Goal: Task Accomplishment & Management: Manage account settings

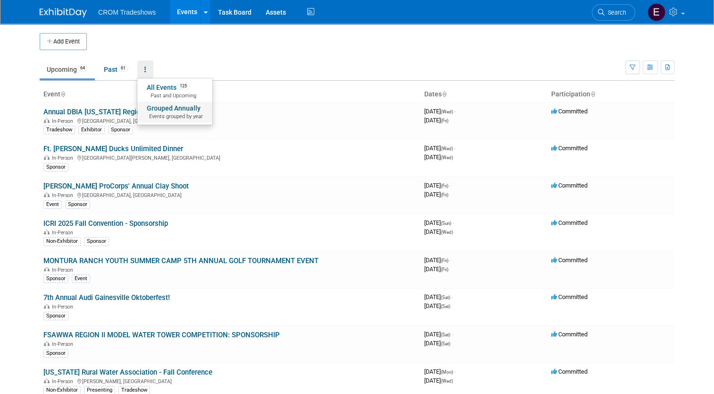
click at [157, 110] on link "Grouped Annually Events grouped by year" at bounding box center [174, 111] width 75 height 21
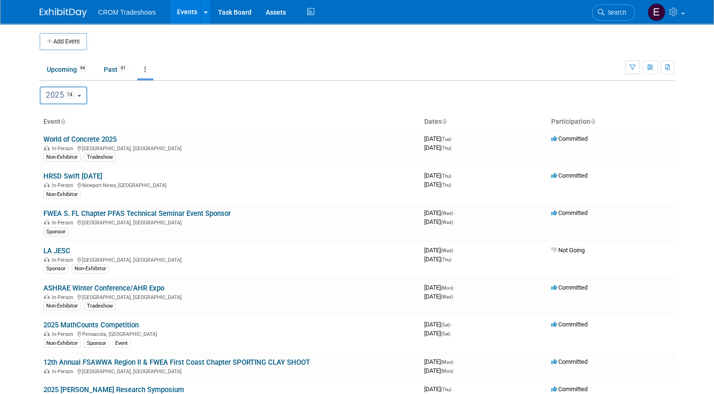
click at [72, 94] on button "2025 74" at bounding box center [64, 95] width 48 height 18
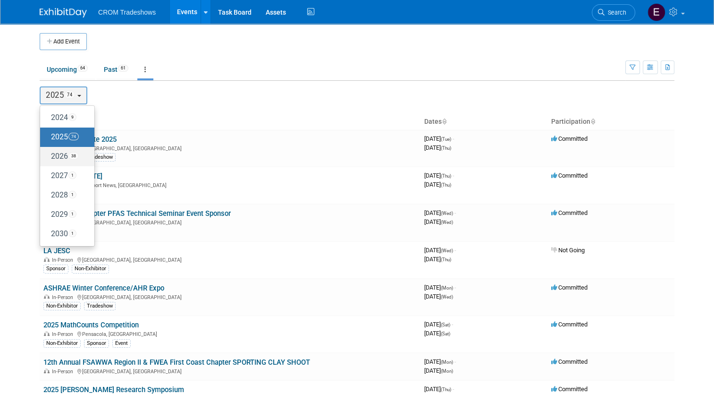
click at [60, 152] on label "2026 38" at bounding box center [65, 157] width 40 height 16
click at [48, 153] on input "2026 38" at bounding box center [45, 156] width 6 height 6
select select "2026"
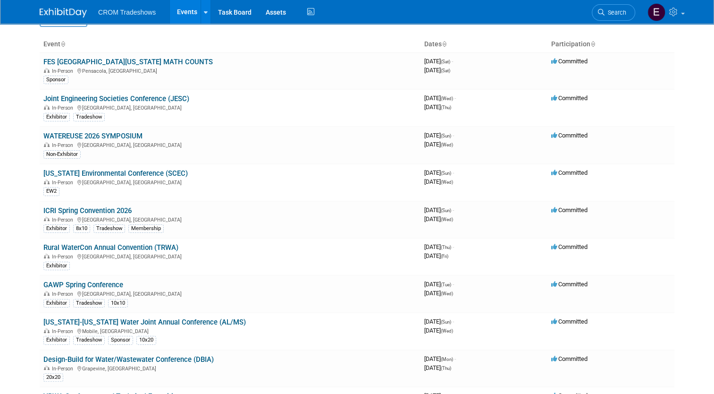
scroll to position [62, 0]
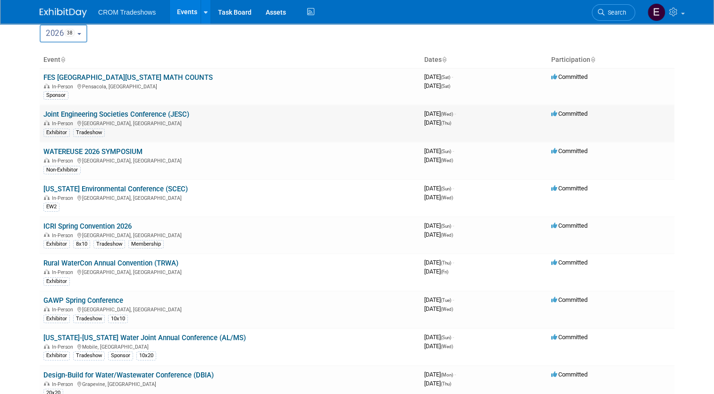
click at [168, 115] on link "Joint Engineering Societies Conference (JESC)" at bounding box center [116, 114] width 146 height 8
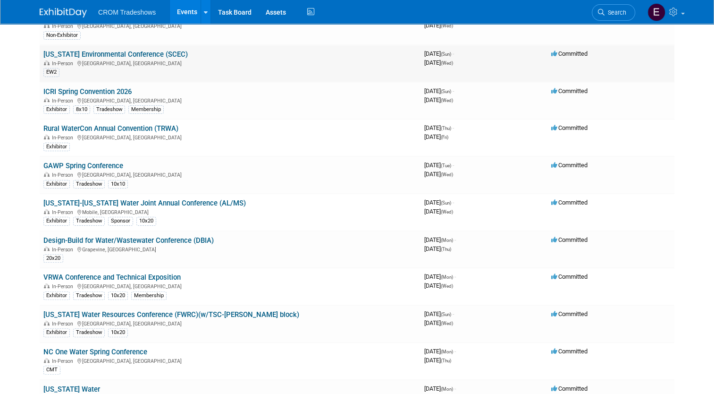
scroll to position [0, 0]
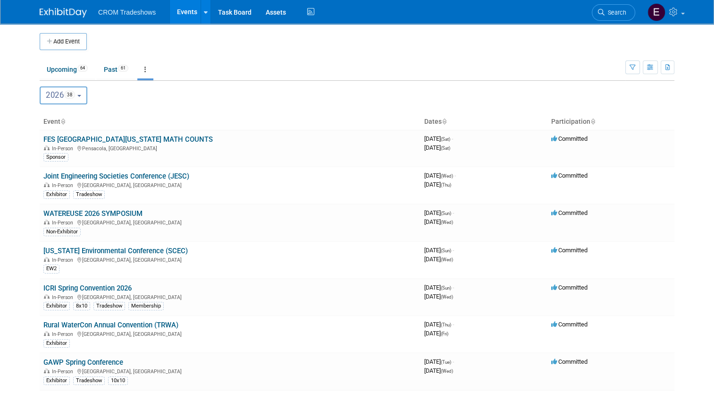
click at [82, 97] on button "2026 38" at bounding box center [64, 95] width 48 height 18
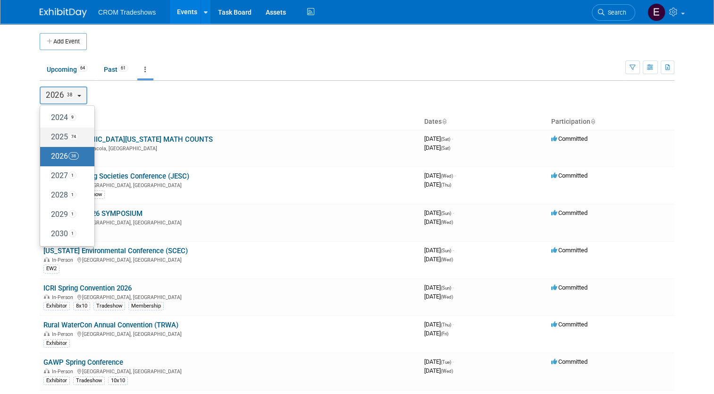
click at [62, 135] on label "2025 74" at bounding box center [65, 137] width 40 height 16
click at [48, 135] on input "2025 74" at bounding box center [45, 137] width 6 height 6
select select "2025"
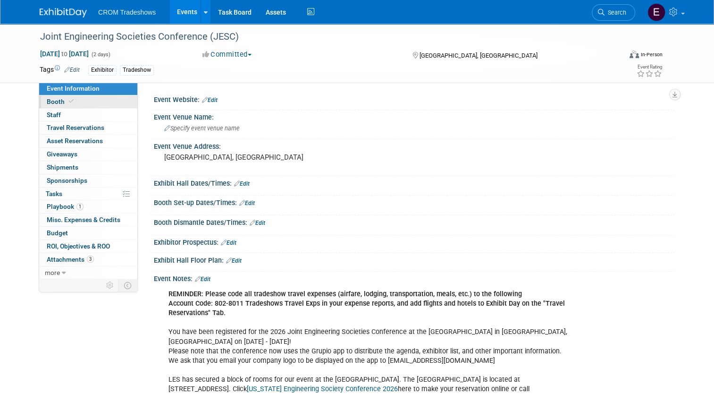
click at [87, 107] on link "Booth" at bounding box center [88, 101] width 98 height 13
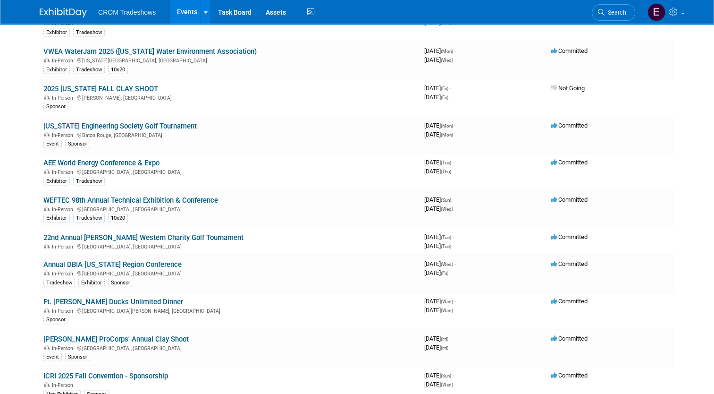
scroll to position [1795, 0]
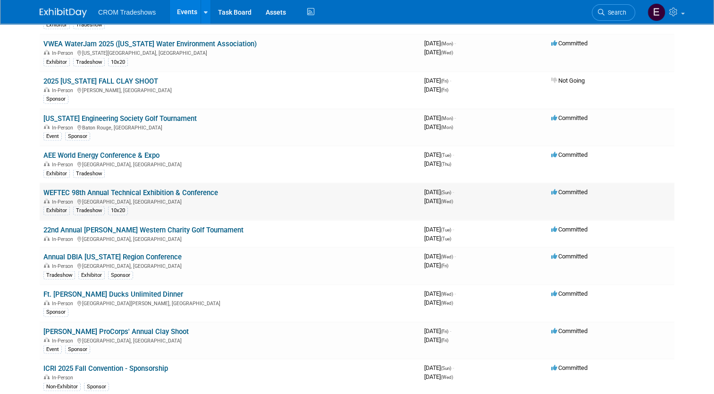
click at [164, 188] on link "WEFTEC 98th Annual Technical Exhibition & Conference" at bounding box center [130, 192] width 175 height 8
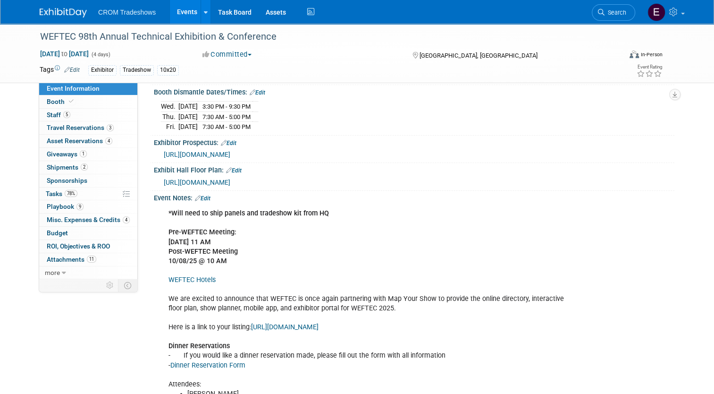
scroll to position [223, 0]
click at [69, 242] on span "ROI, Objectives & ROO 0" at bounding box center [78, 246] width 63 height 8
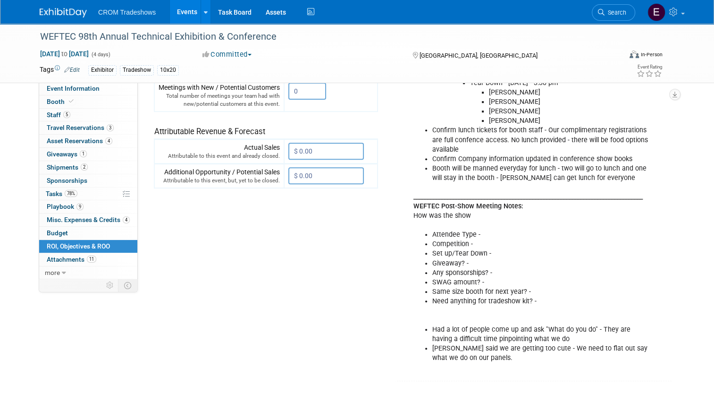
scroll to position [332, 0]
click at [181, 7] on link "Events" at bounding box center [187, 12] width 34 height 24
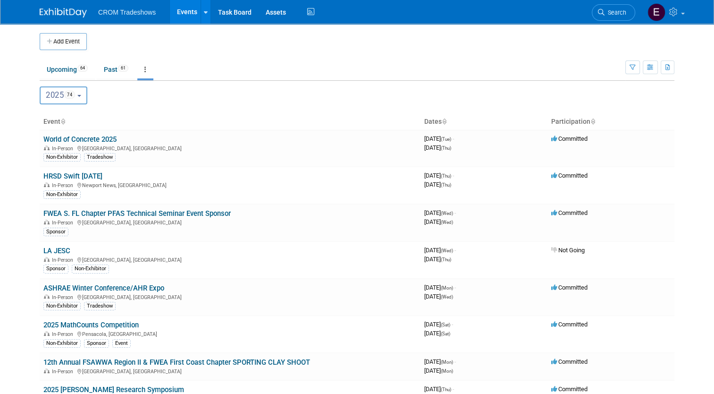
click at [70, 93] on span "74" at bounding box center [69, 95] width 11 height 8
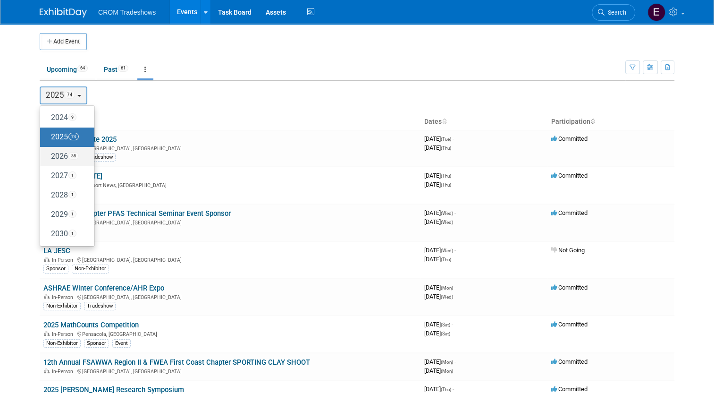
click at [70, 153] on span "38" at bounding box center [73, 156] width 10 height 8
click at [48, 153] on input "2026 38" at bounding box center [45, 156] width 6 height 6
select select "2026"
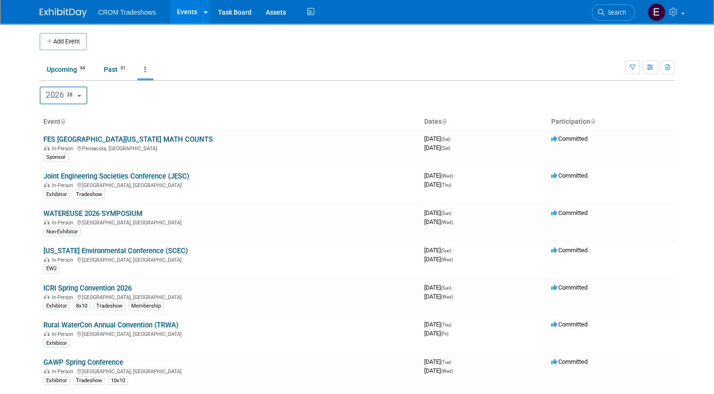
click at [64, 98] on span "38" at bounding box center [69, 95] width 11 height 8
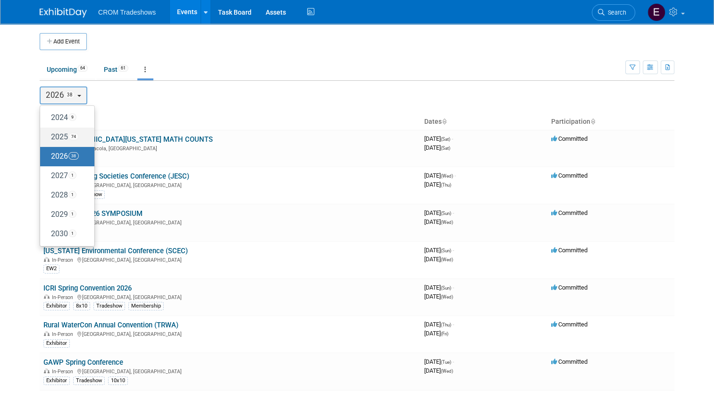
click at [62, 132] on label "2025 74" at bounding box center [65, 137] width 40 height 16
click at [48, 134] on input "2025 74" at bounding box center [45, 137] width 6 height 6
select select "2025"
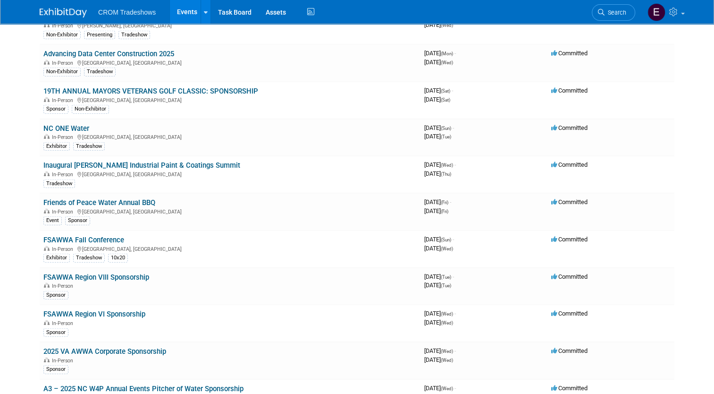
scroll to position [2293, 0]
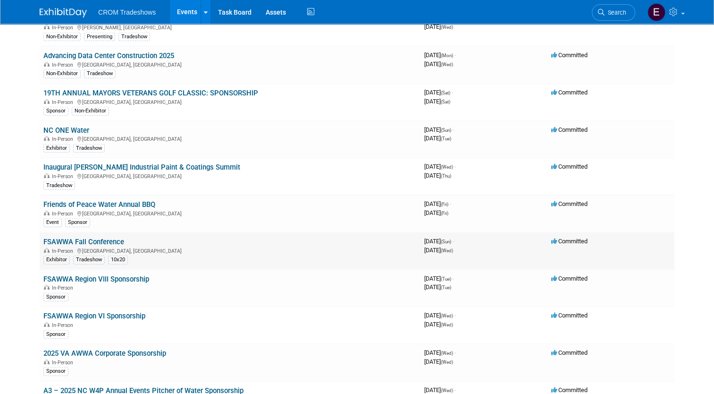
click at [108, 237] on link "FSAWWA Fall Conference" at bounding box center [83, 241] width 81 height 8
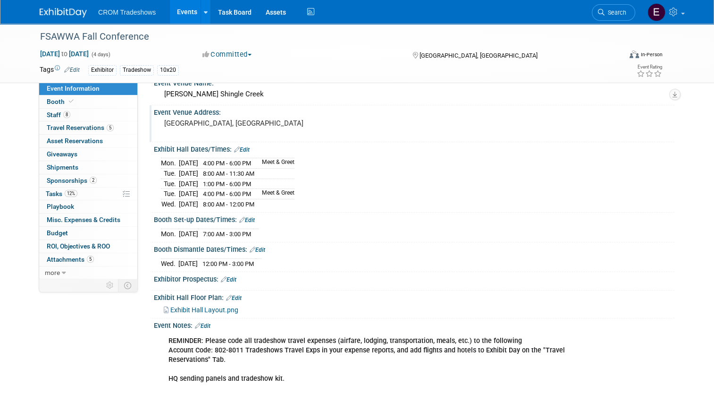
scroll to position [64, 0]
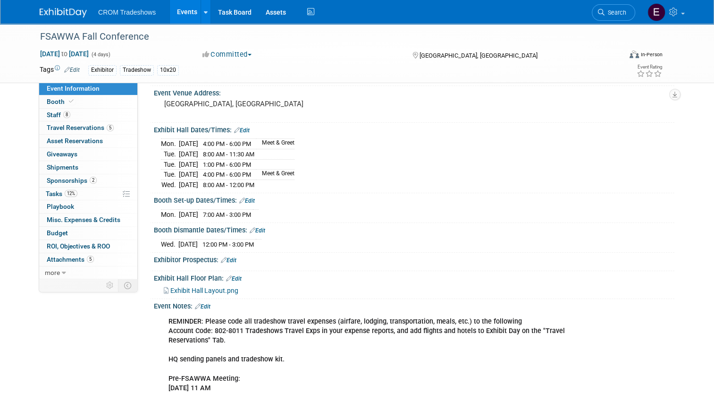
click at [182, 8] on link "Events" at bounding box center [187, 12] width 34 height 24
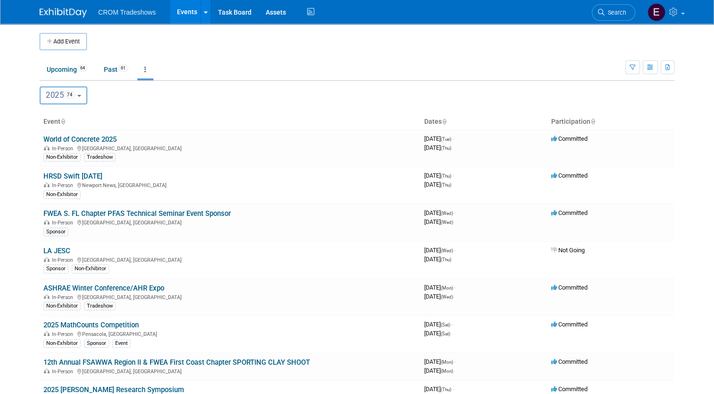
click at [79, 93] on button "2025 74" at bounding box center [64, 95] width 48 height 18
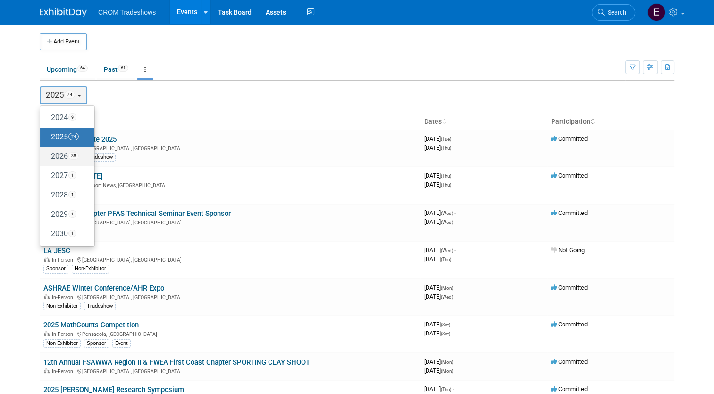
click at [68, 155] on span "38" at bounding box center [73, 156] width 10 height 8
click at [48, 155] on input "2026 38" at bounding box center [45, 156] width 6 height 6
select select "2026"
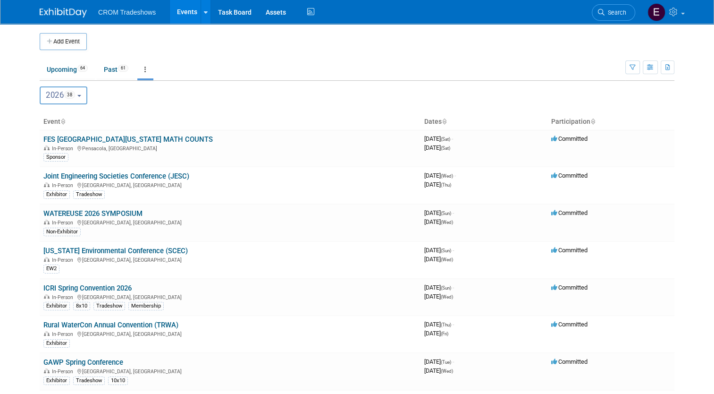
click at [70, 95] on span "38" at bounding box center [69, 95] width 11 height 8
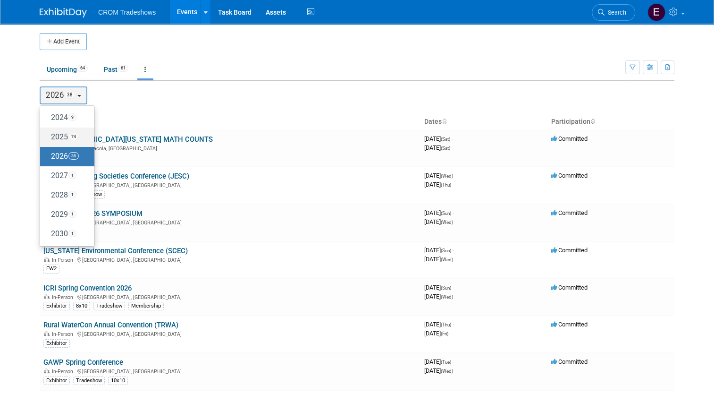
click at [72, 133] on span "74" at bounding box center [73, 137] width 10 height 8
click at [48, 134] on input "2025 74" at bounding box center [45, 137] width 6 height 6
select select "2025"
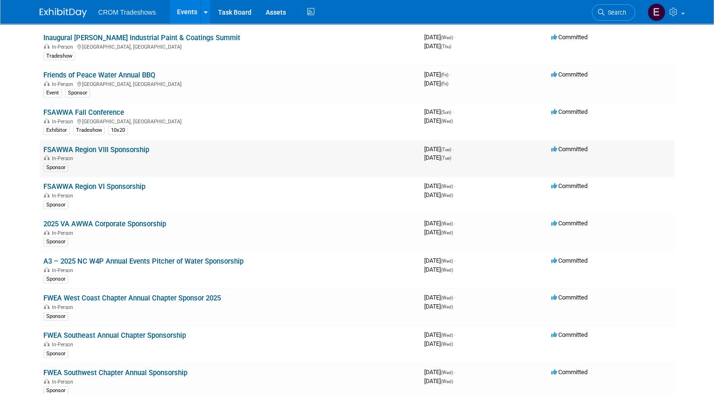
scroll to position [2422, 0]
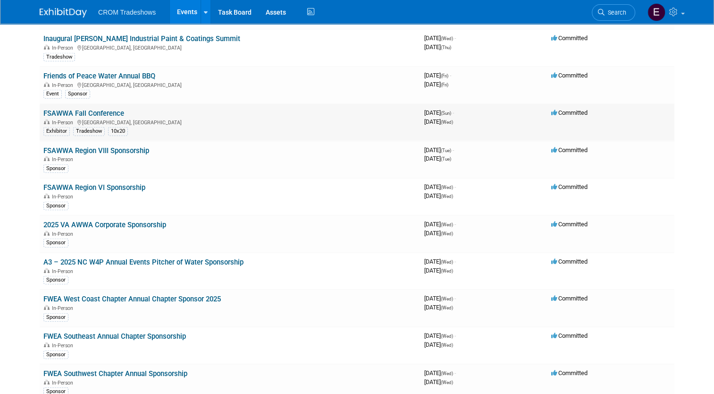
click at [113, 104] on td "FSAWWA Fall Conference In-Person Orlando, FL Exhibitor Tradeshow 10x20" at bounding box center [230, 122] width 381 height 37
click at [113, 109] on link "FSAWWA Fall Conference" at bounding box center [83, 113] width 81 height 8
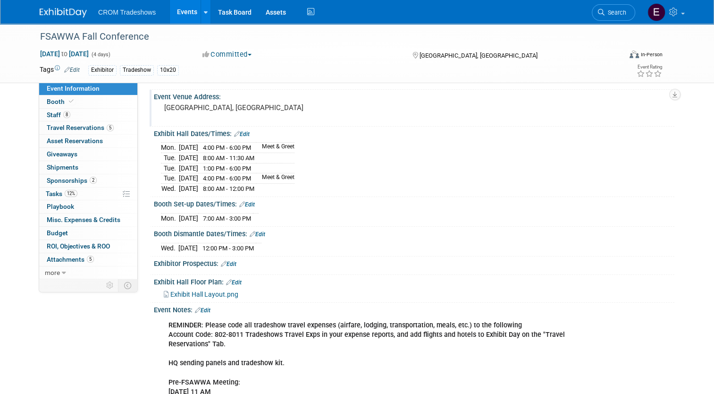
click at [309, 179] on div "Mon. Dec 1, 2025 4:00 PM - 6:00 PM Meet & Greet Tue. Dec 2, 2025 8:00 AM - 11:3…" at bounding box center [414, 166] width 507 height 53
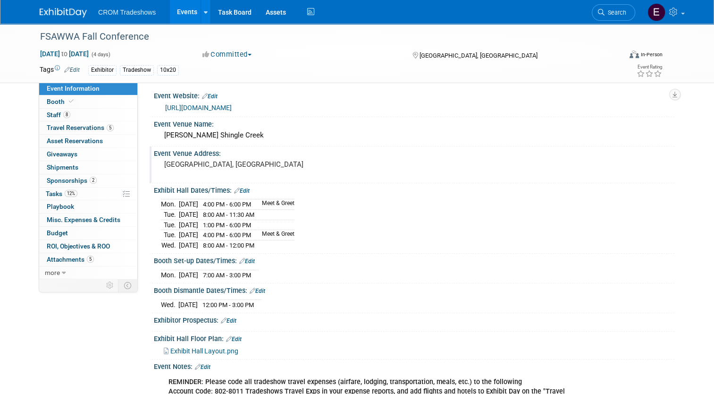
scroll to position [2, 0]
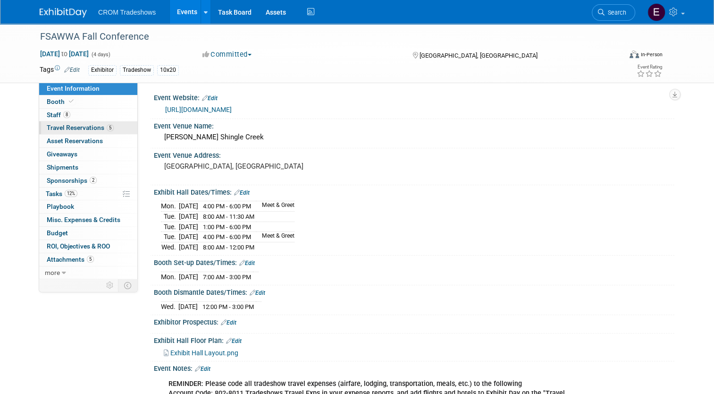
click at [109, 125] on link "5 Travel Reservations 5" at bounding box center [88, 127] width 98 height 13
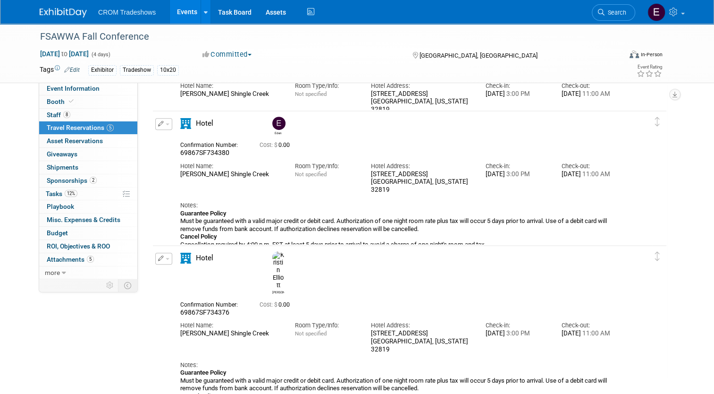
scroll to position [360, 0]
click at [94, 88] on link "Event Information" at bounding box center [88, 88] width 98 height 13
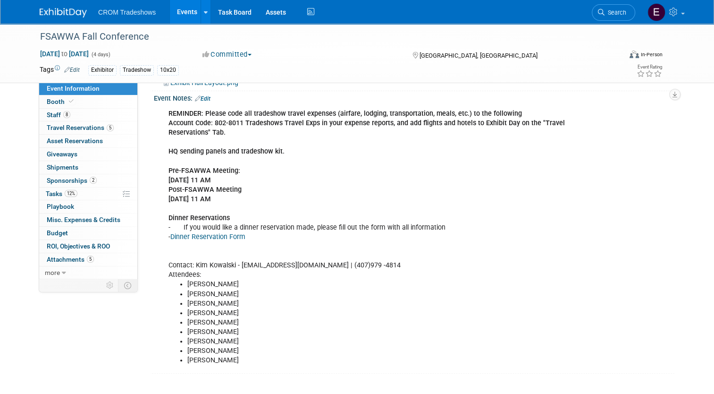
scroll to position [0, 0]
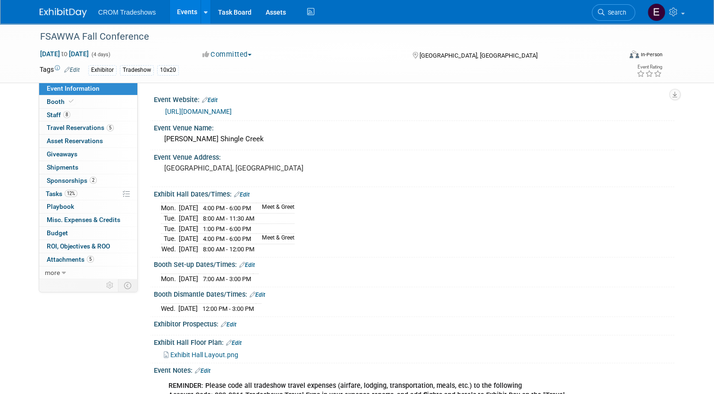
click at [185, 17] on link "Events" at bounding box center [187, 12] width 34 height 24
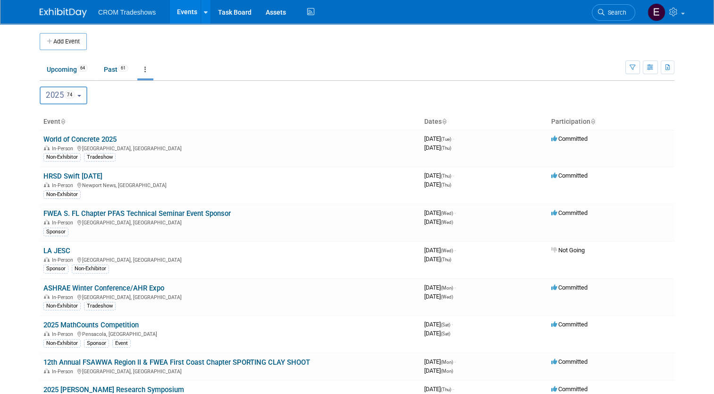
click at [76, 97] on button "2025 74" at bounding box center [64, 95] width 48 height 18
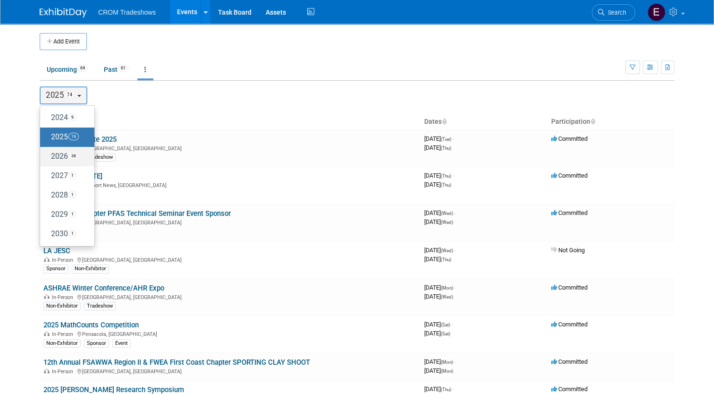
click at [71, 153] on span "38" at bounding box center [73, 156] width 10 height 8
click at [48, 153] on input "2026 38" at bounding box center [45, 156] width 6 height 6
select select "2026"
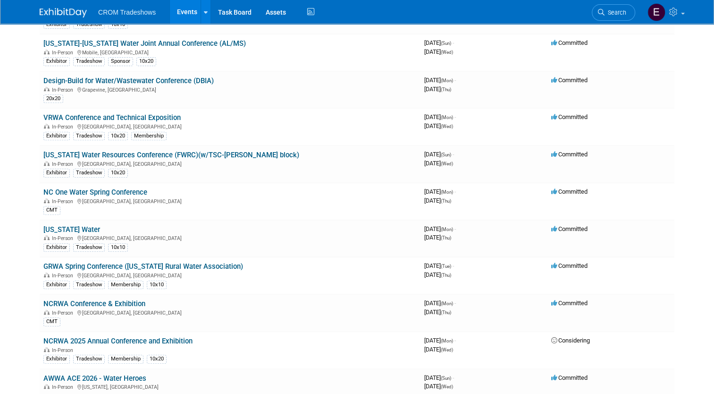
scroll to position [360, 0]
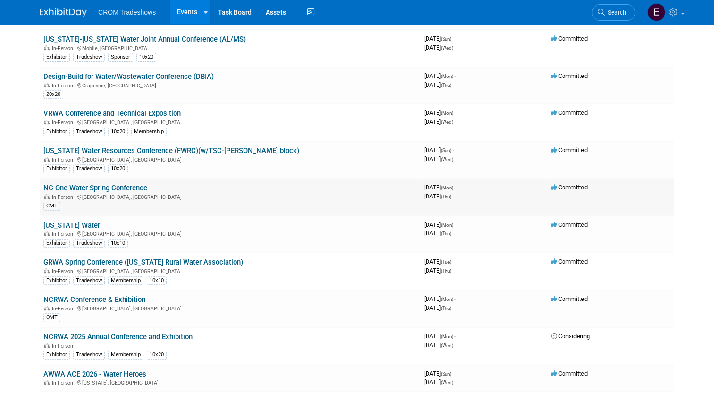
click at [136, 184] on link "NC One Water Spring Conference" at bounding box center [95, 188] width 104 height 8
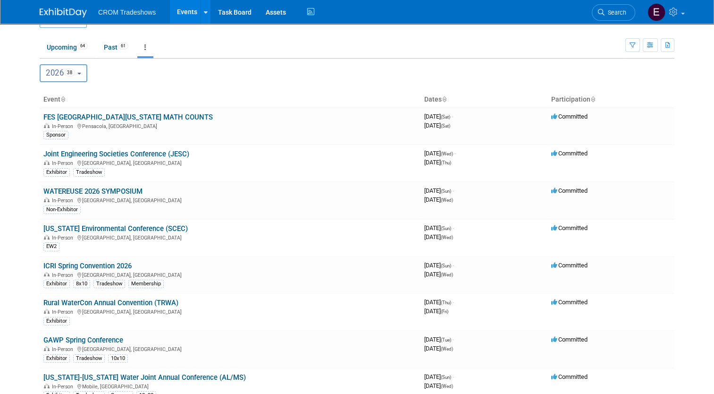
scroll to position [0, 0]
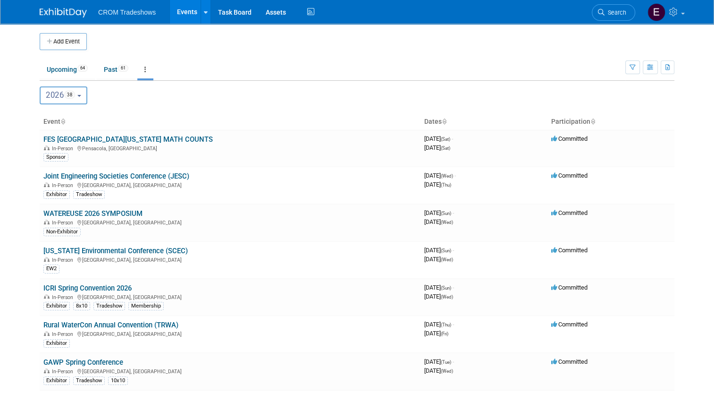
click at [75, 91] on button "2026 38" at bounding box center [64, 95] width 48 height 18
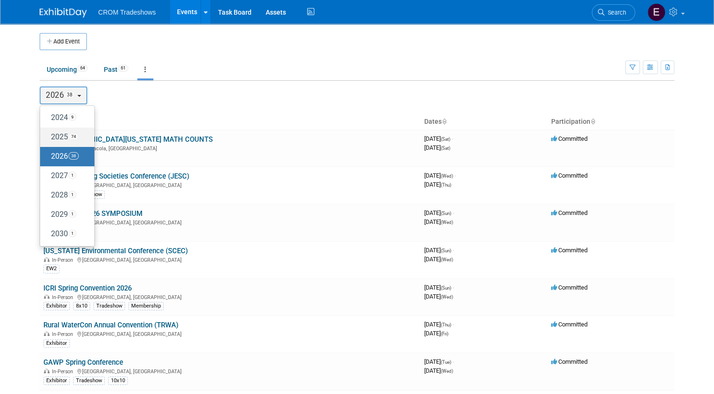
click at [71, 137] on span "74" at bounding box center [73, 137] width 10 height 8
click at [48, 137] on input "2025 74" at bounding box center [45, 137] width 6 height 6
select select "2025"
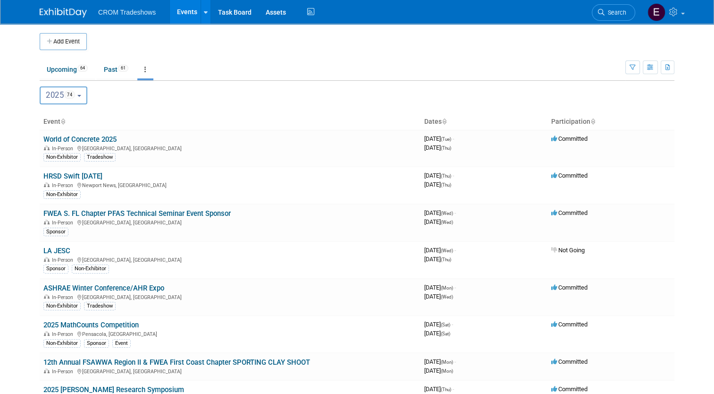
click at [75, 93] on button "2025 74" at bounding box center [64, 95] width 48 height 18
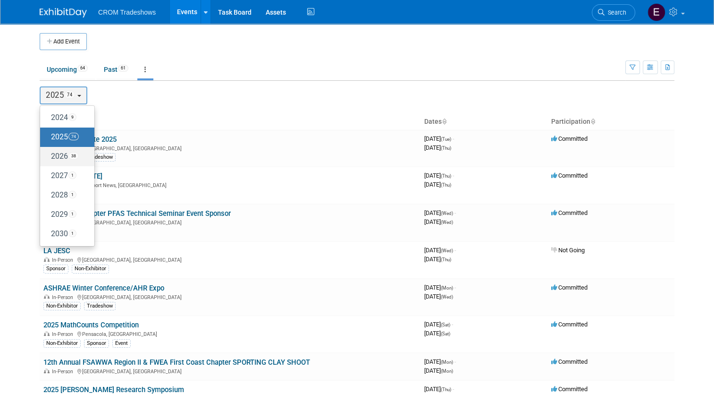
click at [74, 156] on label "2026 38" at bounding box center [65, 157] width 40 height 16
click at [48, 156] on input "2026 38" at bounding box center [45, 156] width 6 height 6
select select "2026"
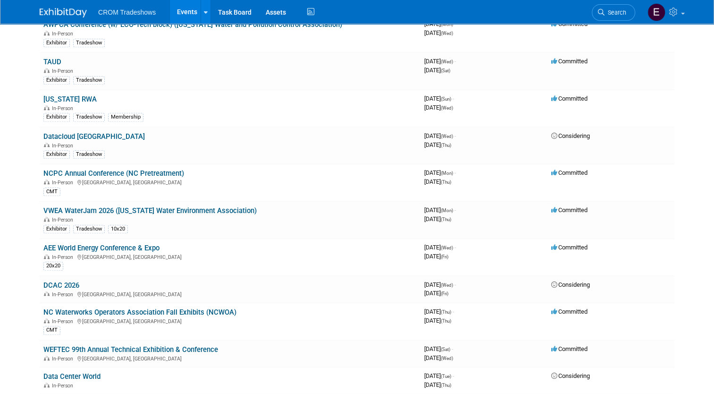
scroll to position [871, 0]
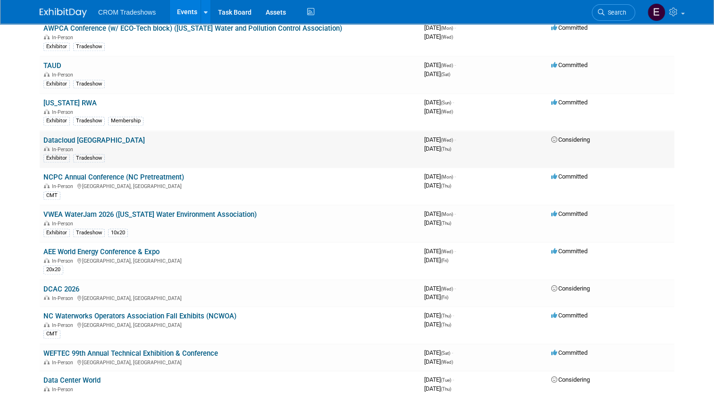
click at [57, 136] on link "Datacloud [GEOGRAPHIC_DATA]" at bounding box center [93, 140] width 101 height 8
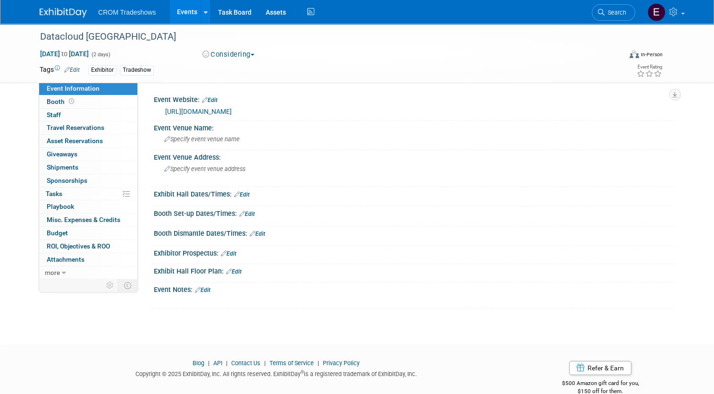
click at [187, 7] on link "Events" at bounding box center [187, 12] width 34 height 24
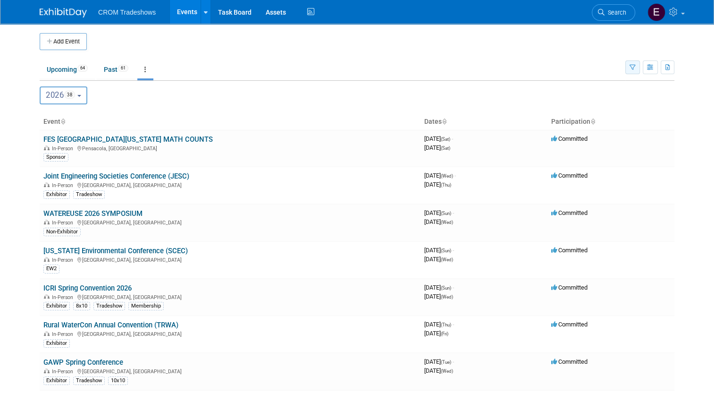
click at [636, 68] on icon "button" at bounding box center [633, 68] width 6 height 6
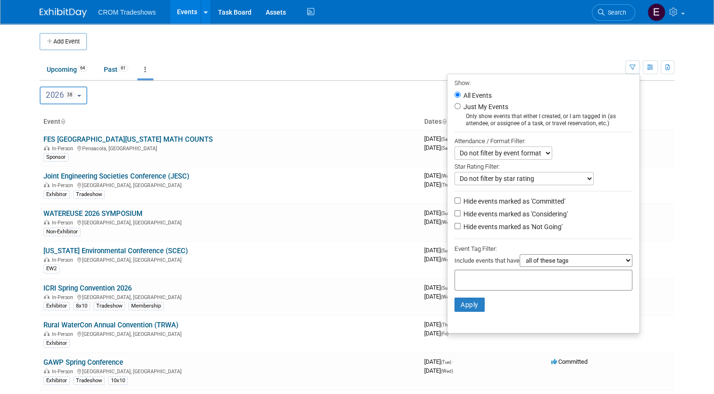
click at [549, 147] on select "Do not filter by event format Only show In-Person events Only show Virtual even…" at bounding box center [504, 152] width 98 height 13
select select "1"
click at [456, 146] on select "Do not filter by event format Only show In-Person events Only show Virtual even…" at bounding box center [504, 152] width 98 height 13
click at [535, 182] on select "Do not filter by star rating Only show events with no ratings (0 stars) Only sh…" at bounding box center [524, 178] width 139 height 13
click at [594, 155] on div "Do not filter by event format Only show In-Person events Only show Virtual even…" at bounding box center [544, 152] width 178 height 13
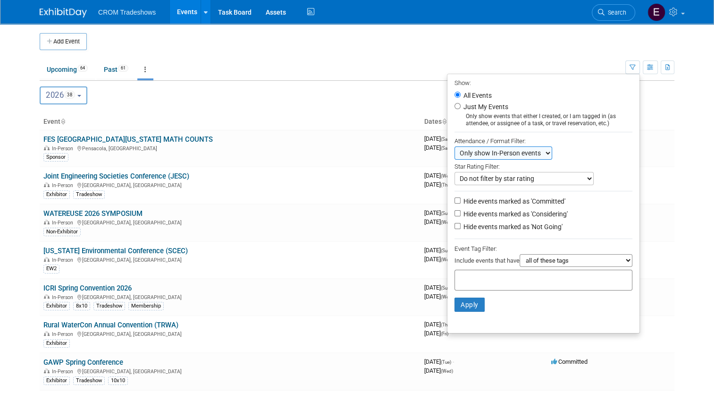
click at [539, 260] on select "all of these tags any one of these tags only and exactly these specific tags" at bounding box center [576, 260] width 113 height 13
select select "only"
click at [524, 254] on select "all of these tags any one of these tags only and exactly these specific tags" at bounding box center [576, 260] width 113 height 13
click at [528, 287] on div at bounding box center [544, 280] width 178 height 21
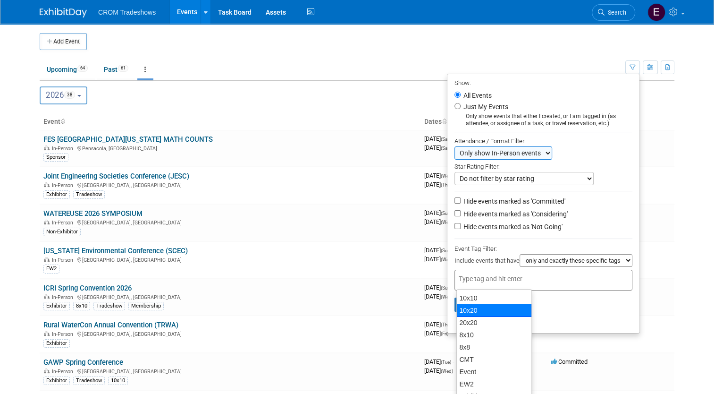
click at [488, 306] on div "10x20" at bounding box center [494, 310] width 76 height 13
type input "10x20"
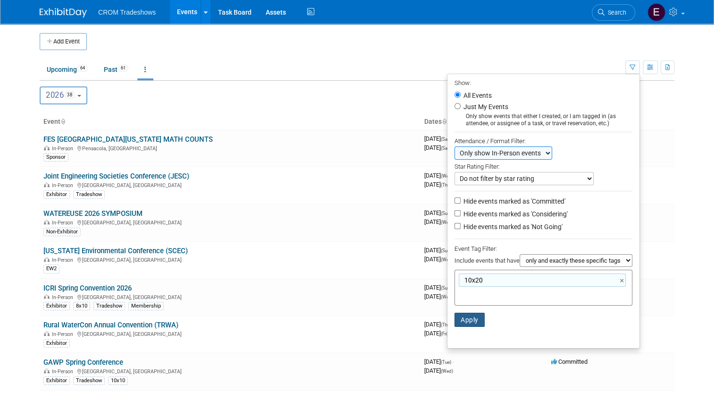
click at [479, 314] on button "Apply" at bounding box center [470, 320] width 30 height 14
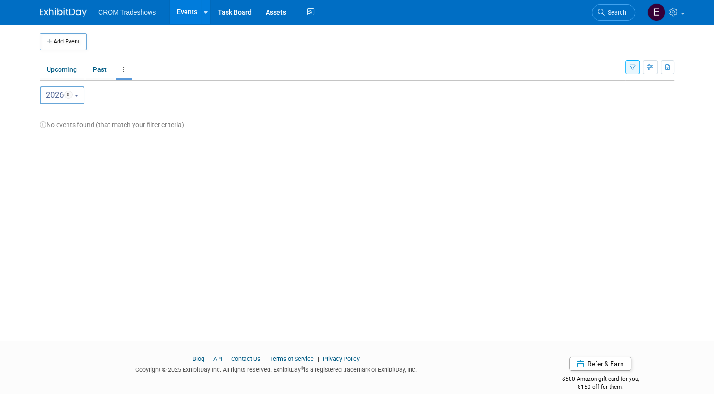
click at [639, 73] on button "button" at bounding box center [632, 67] width 15 height 14
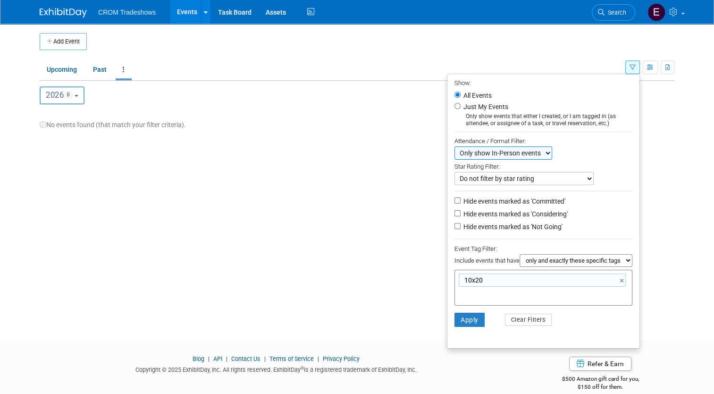
click at [550, 157] on select "Do not filter by event format Only show In-Person events Only show Virtual even…" at bounding box center [504, 152] width 98 height 13
select select "0"
click at [456, 146] on select "Do not filter by event format Only show In-Person events Only show Virtual even…" at bounding box center [504, 152] width 98 height 13
click at [469, 315] on button "Apply" at bounding box center [470, 320] width 30 height 14
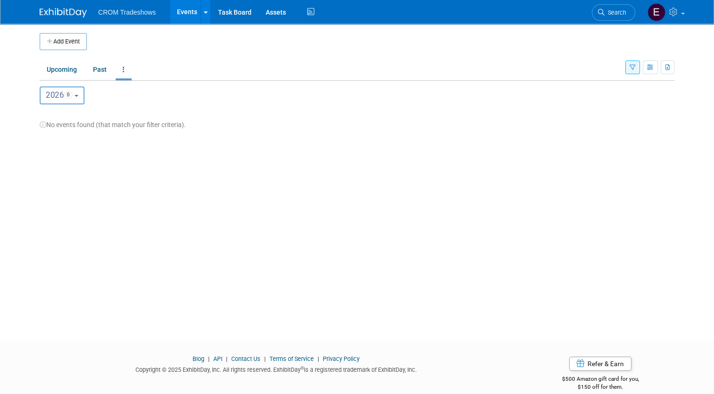
click at [179, 12] on link "Events" at bounding box center [187, 12] width 34 height 24
click at [635, 59] on div "Show: All Events Just My Events Only show events that either I created, or I am…" at bounding box center [649, 65] width 49 height 31
click at [636, 65] on icon "button" at bounding box center [633, 68] width 6 height 6
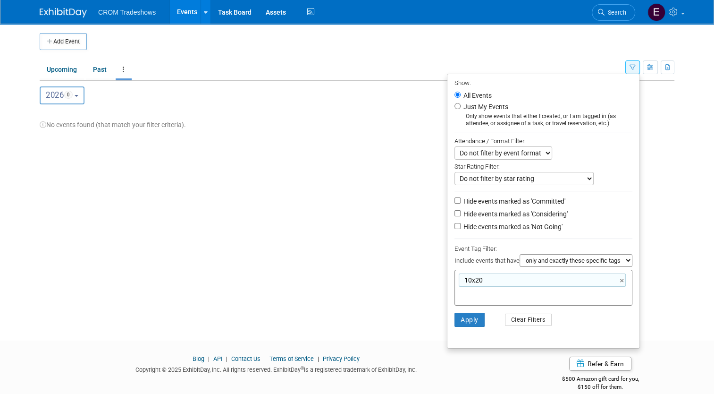
click at [630, 258] on select "all of these tags any one of these tags only and exactly these specific tags" at bounding box center [576, 260] width 113 height 13
select select "all"
click at [524, 254] on select "all of these tags any one of these tags only and exactly these specific tags" at bounding box center [576, 260] width 113 height 13
click at [468, 318] on button "Apply" at bounding box center [470, 320] width 30 height 14
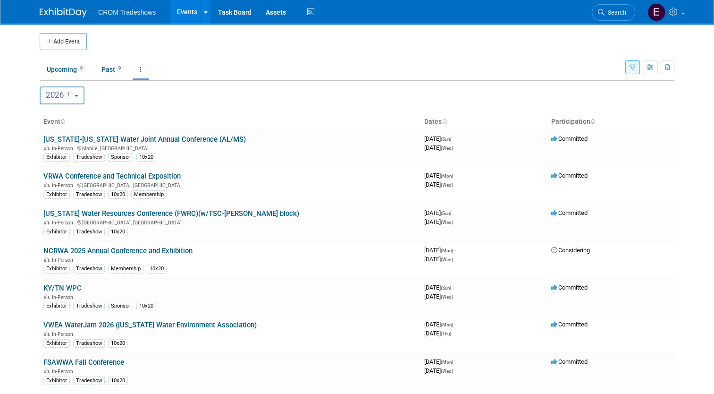
click at [640, 73] on button "button" at bounding box center [632, 67] width 15 height 14
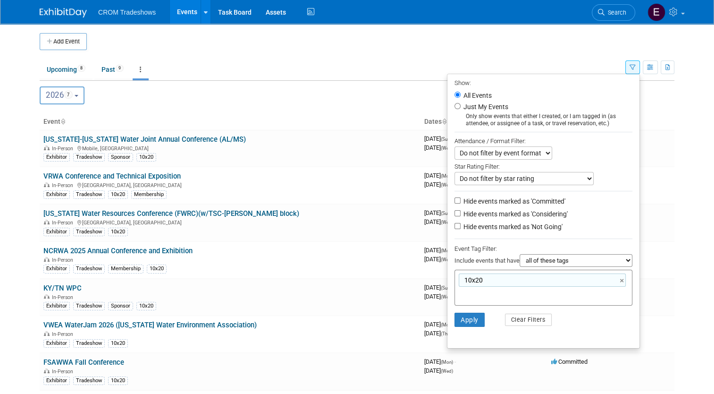
click at [559, 279] on div "10x20 ×" at bounding box center [542, 279] width 167 height 13
type input "10x20"
click at [626, 280] on link "×" at bounding box center [623, 280] width 6 height 11
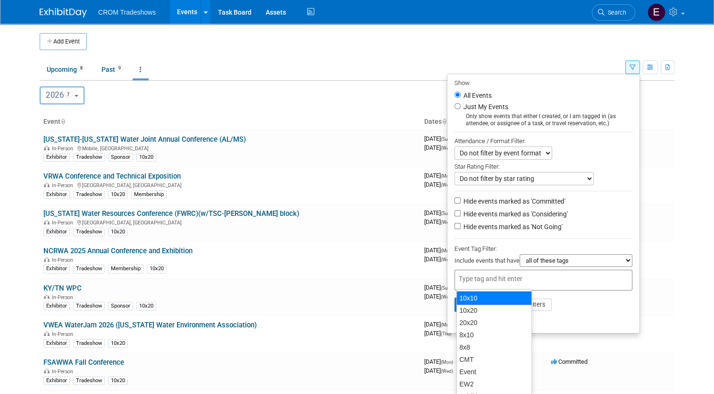
click at [489, 296] on div "10x10" at bounding box center [494, 297] width 76 height 13
type input "10x10"
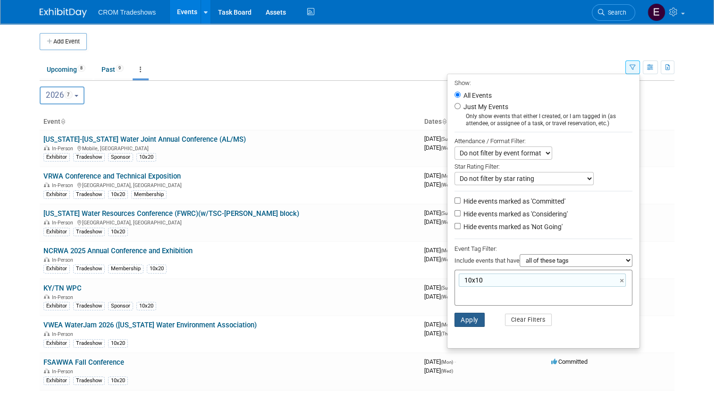
click at [466, 323] on button "Apply" at bounding box center [470, 320] width 30 height 14
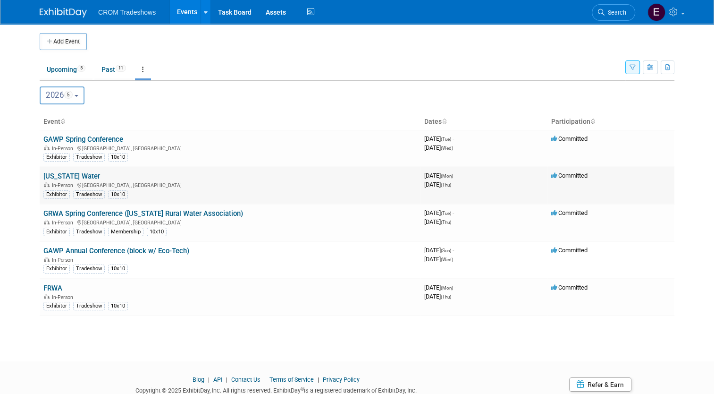
click at [65, 177] on link "[US_STATE] Water" at bounding box center [71, 176] width 57 height 8
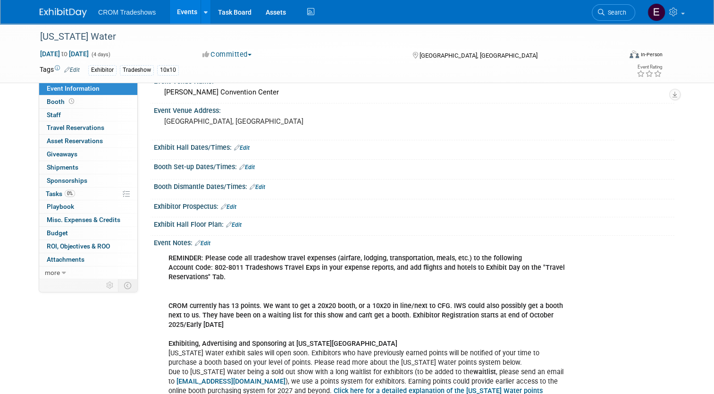
scroll to position [47, 0]
click at [176, 8] on link "Events" at bounding box center [187, 12] width 34 height 24
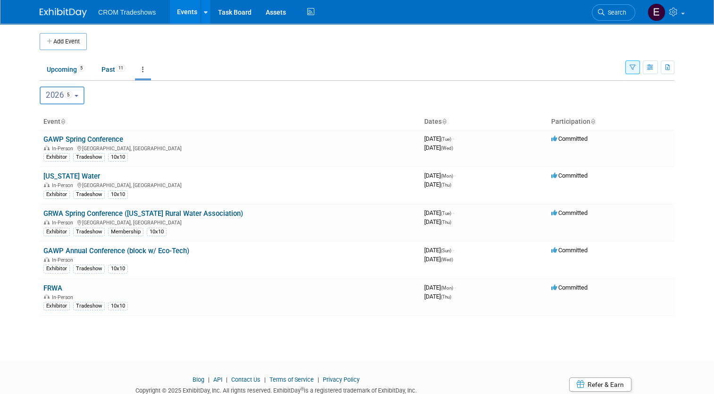
click at [185, 16] on link "Events" at bounding box center [187, 12] width 34 height 24
click at [79, 103] on button "2026 5" at bounding box center [62, 95] width 45 height 18
click at [294, 37] on td at bounding box center [365, 41] width 557 height 17
click at [636, 65] on icon "button" at bounding box center [633, 68] width 6 height 6
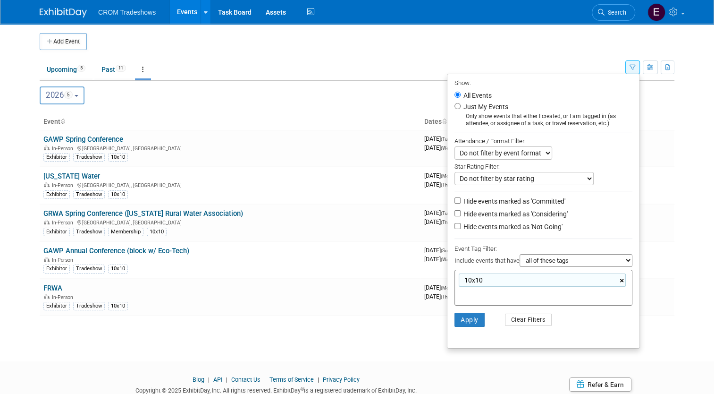
click at [626, 279] on link "×" at bounding box center [623, 280] width 6 height 11
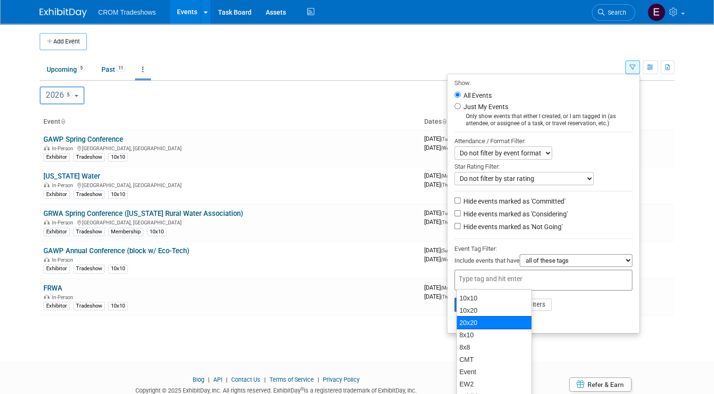
click at [487, 321] on div "20x20" at bounding box center [494, 322] width 76 height 13
type input "20x20"
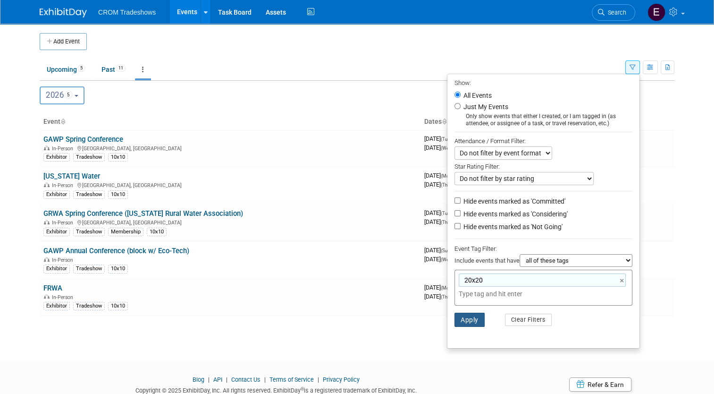
click at [479, 321] on button "Apply" at bounding box center [470, 320] width 30 height 14
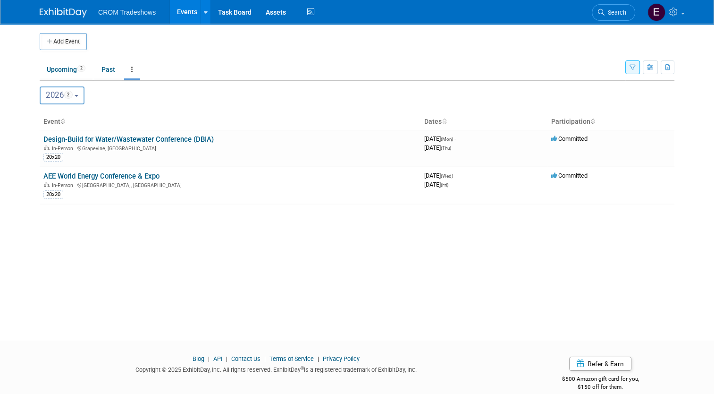
click at [584, 102] on div "2026 <span class="tabBadge yearBadge" >2</span> 2026 2 2026 2" at bounding box center [357, 95] width 635 height 18
click at [636, 67] on icon "button" at bounding box center [633, 68] width 6 height 6
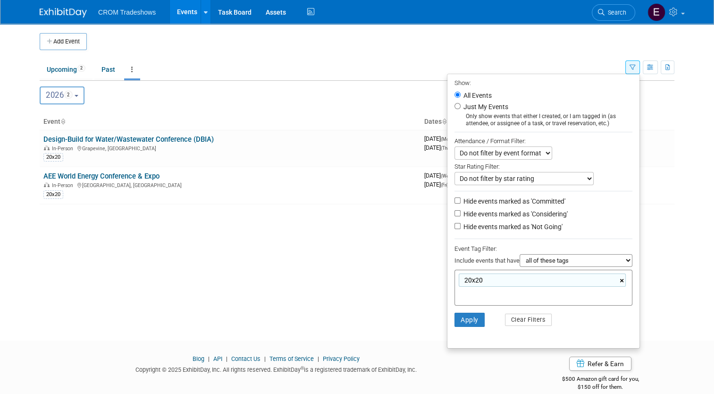
click at [626, 278] on link "×" at bounding box center [623, 280] width 6 height 11
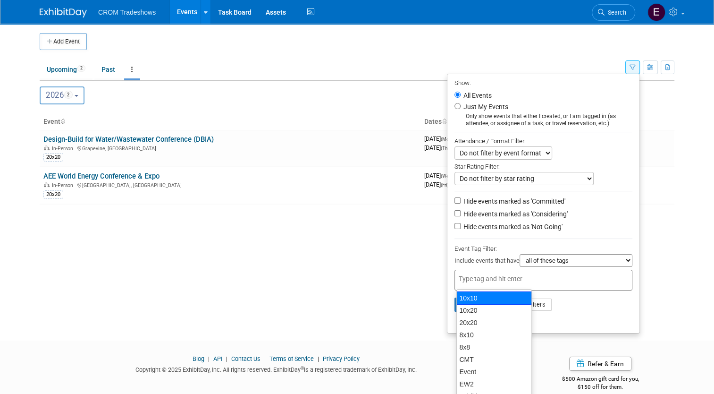
click at [479, 298] on div "10x10" at bounding box center [494, 297] width 76 height 13
type input "10x10"
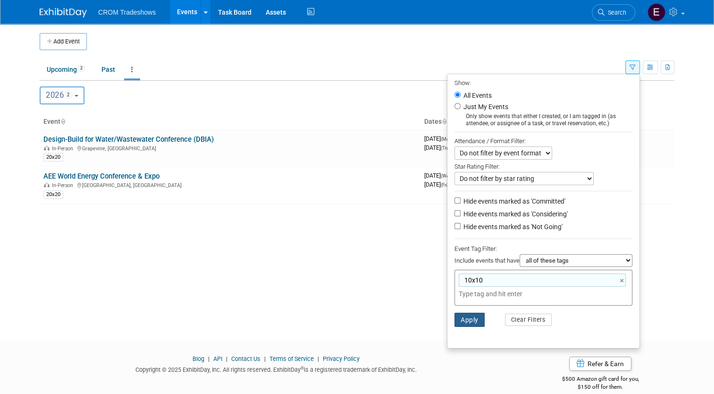
click at [472, 316] on button "Apply" at bounding box center [470, 320] width 30 height 14
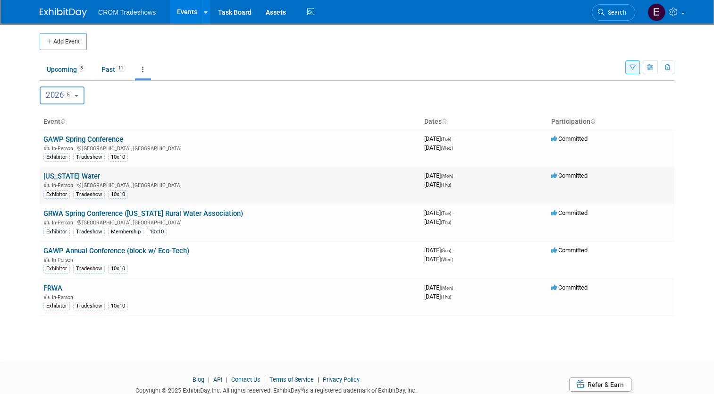
click at [70, 173] on link "[US_STATE] Water" at bounding box center [71, 176] width 57 height 8
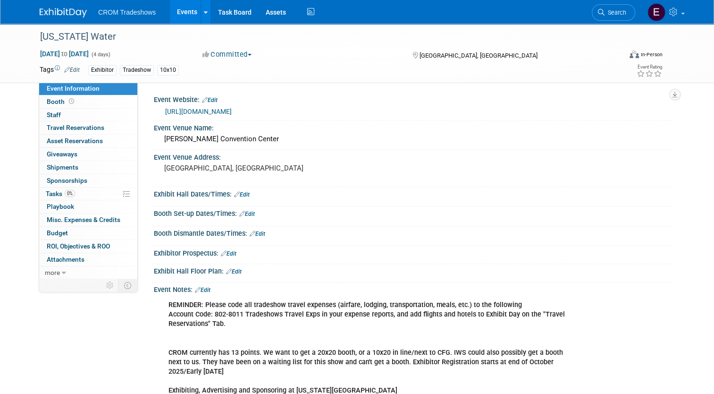
click at [68, 68] on link "Edit" at bounding box center [72, 70] width 16 height 7
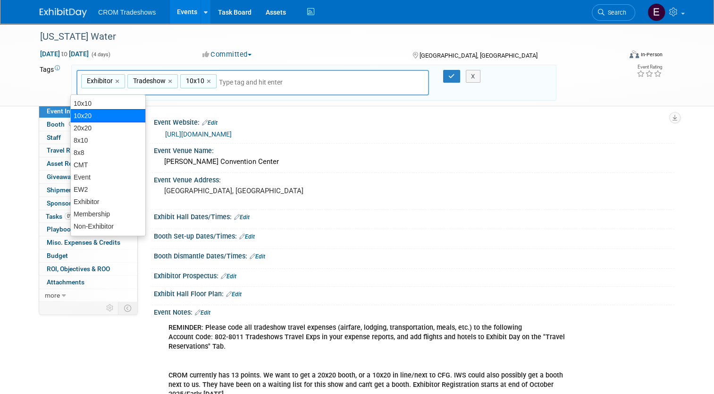
click at [98, 110] on div "10x20" at bounding box center [108, 115] width 76 height 13
type input "Exhibitor, Tradeshow, 10x10, 10x20"
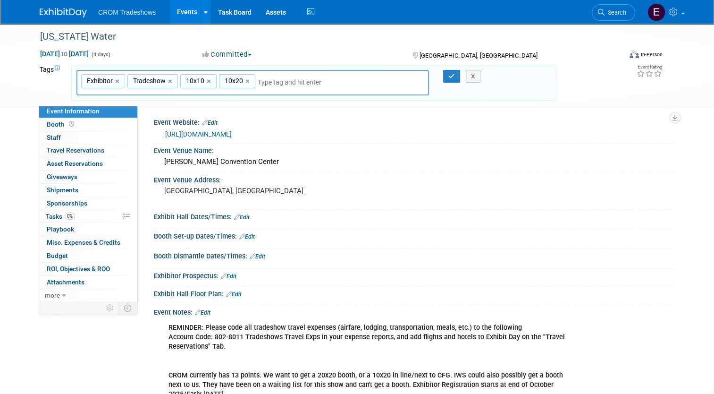
click at [277, 82] on input "text" at bounding box center [324, 81] width 132 height 9
click at [278, 85] on input "text" at bounding box center [324, 81] width 132 height 9
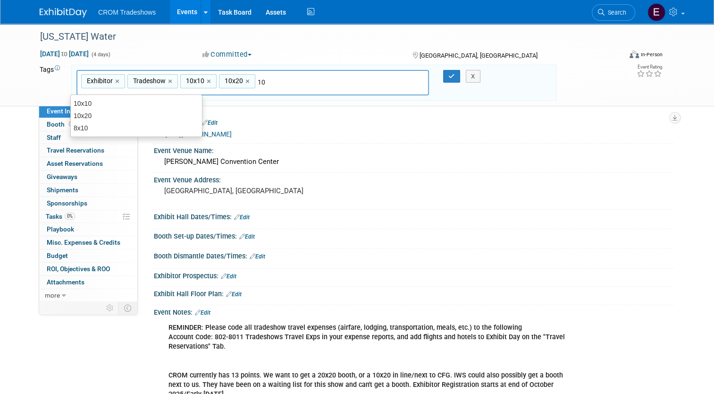
type input "1"
type input "20x20"
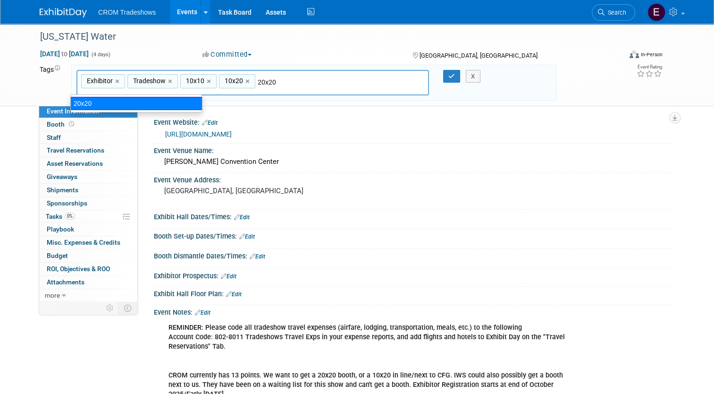
click at [189, 105] on div "20x20" at bounding box center [136, 103] width 132 height 13
type input "Exhibitor, Tradeshow, 10x10, 10x20, 20x20"
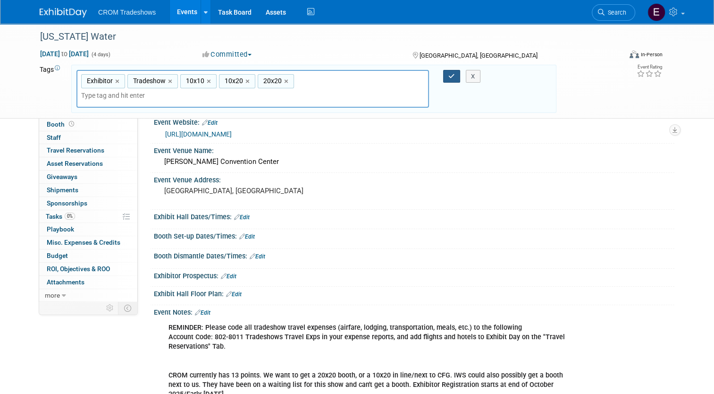
click at [457, 77] on button "button" at bounding box center [451, 76] width 17 height 13
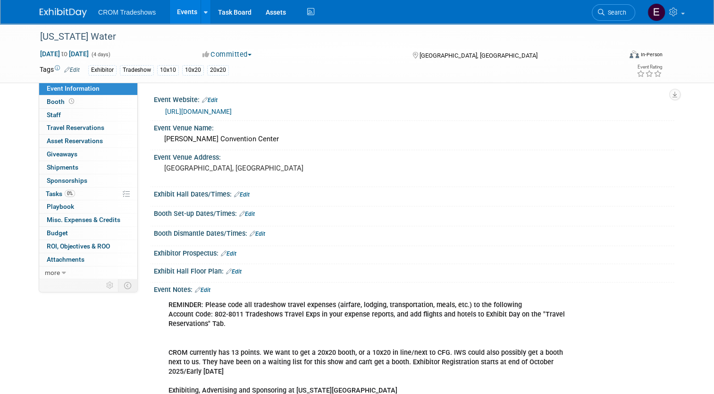
click at [175, 15] on link "Events" at bounding box center [187, 12] width 34 height 24
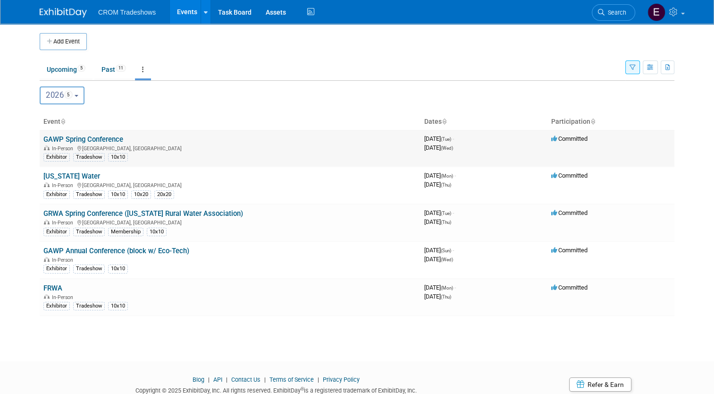
click at [104, 138] on link "GAWP Spring Conference" at bounding box center [83, 139] width 80 height 8
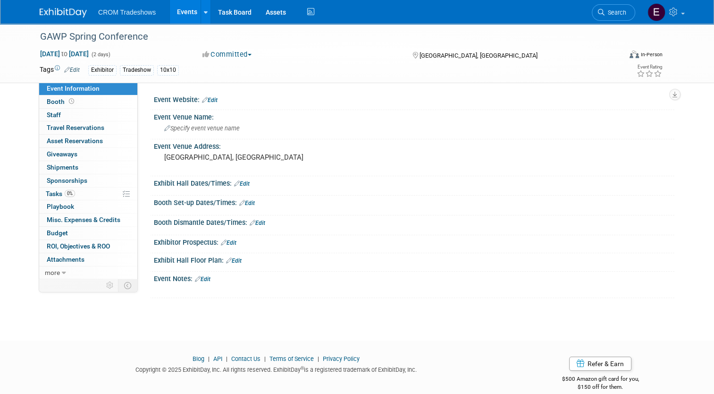
click at [179, 14] on link "Events" at bounding box center [187, 12] width 34 height 24
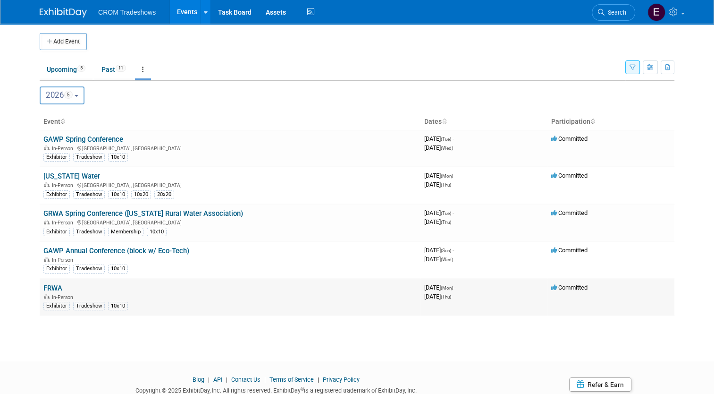
click at [48, 285] on link "FRWA" at bounding box center [52, 288] width 19 height 8
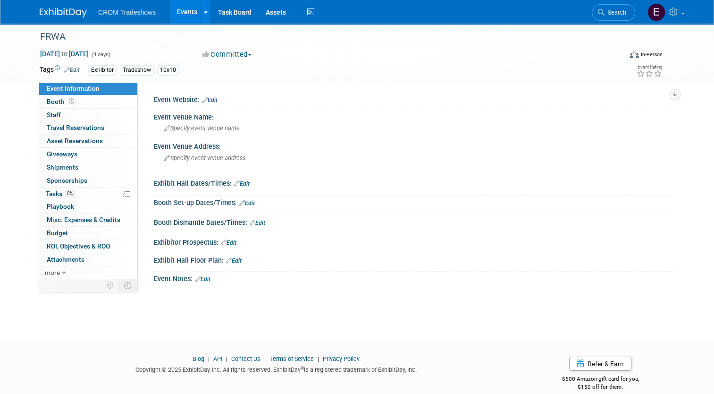
click at [182, 17] on link "Events" at bounding box center [187, 12] width 34 height 24
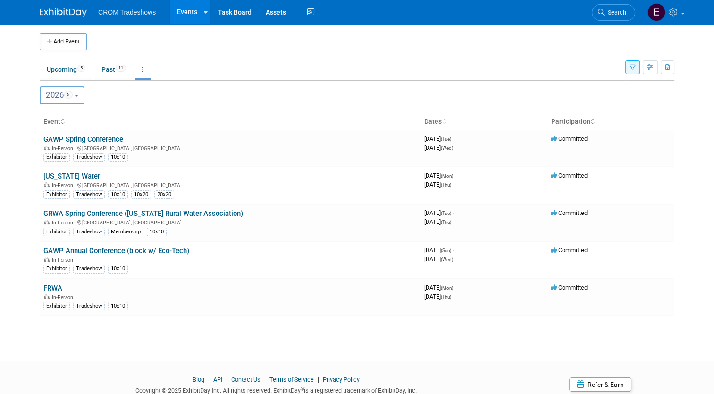
click at [635, 72] on button "button" at bounding box center [632, 67] width 15 height 14
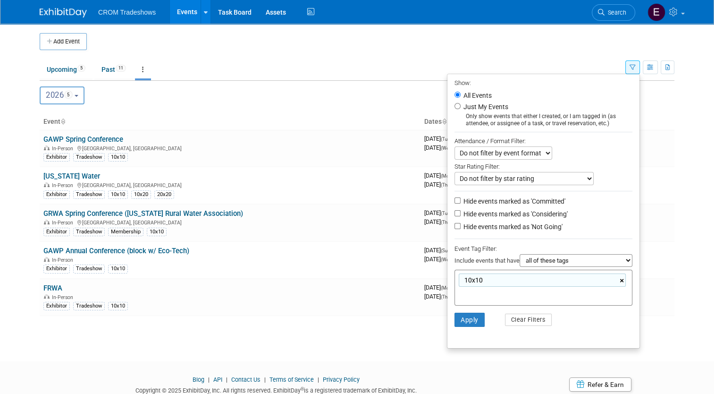
click at [626, 280] on link "×" at bounding box center [623, 280] width 6 height 11
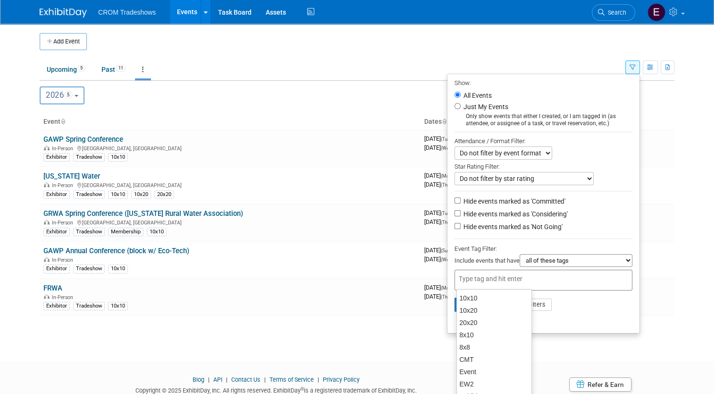
click at [591, 309] on li "Apply Clear Filters" at bounding box center [544, 304] width 192 height 28
click at [477, 308] on button "Apply" at bounding box center [470, 304] width 30 height 14
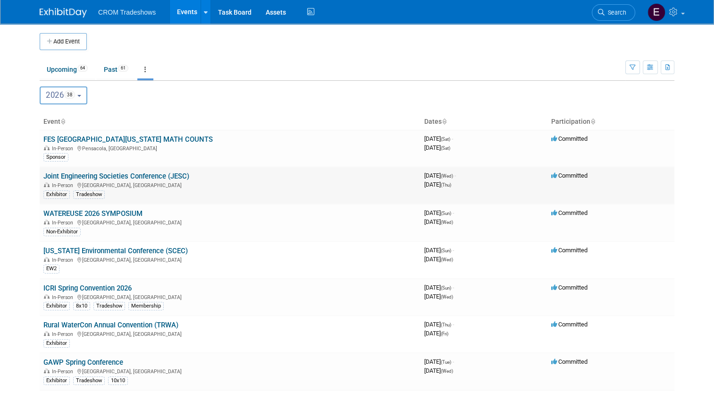
click at [142, 178] on link "Joint Engineering Societies Conference (JESC)" at bounding box center [116, 176] width 146 height 8
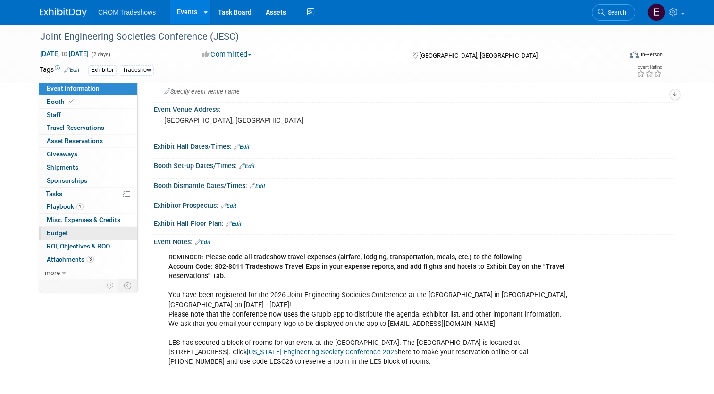
scroll to position [94, 0]
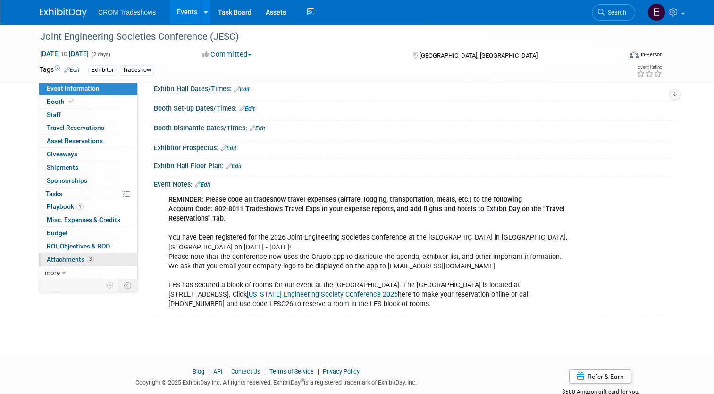
click at [87, 258] on span "3" at bounding box center [90, 258] width 7 height 7
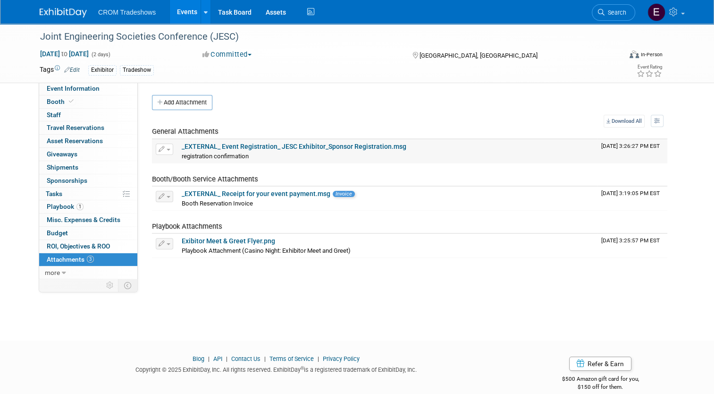
click at [323, 146] on link "_EXTERNAL_ Event Registration_ JESC Exhibitor_Sponsor Registration.msg" at bounding box center [294, 147] width 225 height 8
click at [267, 193] on link "_EXTERNAL_ Receipt for your event payment.msg" at bounding box center [256, 194] width 149 height 8
click at [77, 90] on span "Event Information" at bounding box center [73, 89] width 53 height 8
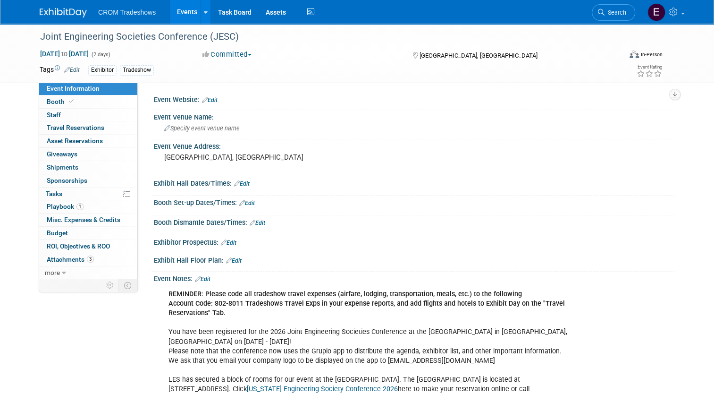
click at [208, 102] on link "Edit" at bounding box center [210, 100] width 16 height 7
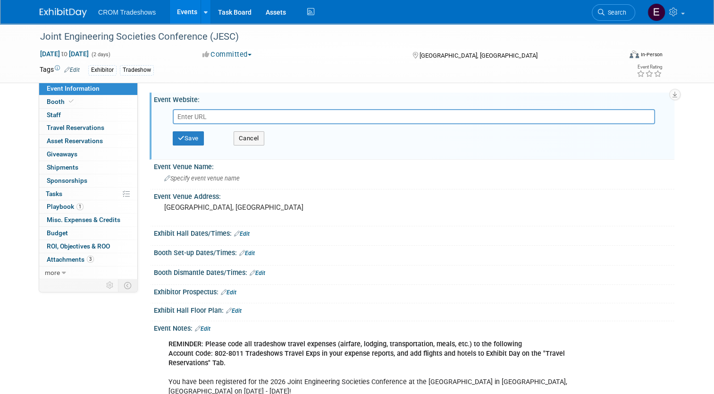
click at [208, 114] on input "text" at bounding box center [414, 116] width 482 height 15
type input "[URL][DOMAIN_NAME]"
click at [184, 139] on button "Save" at bounding box center [188, 138] width 31 height 14
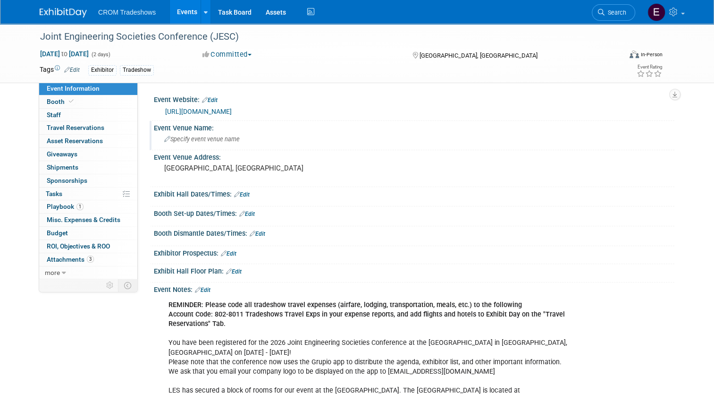
click at [223, 140] on span "Specify event venue name" at bounding box center [202, 138] width 76 height 7
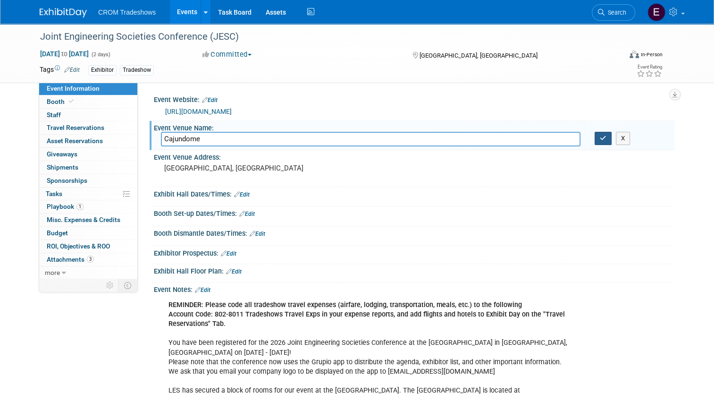
type input "Cajundome"
click at [607, 139] on icon "button" at bounding box center [603, 138] width 7 height 6
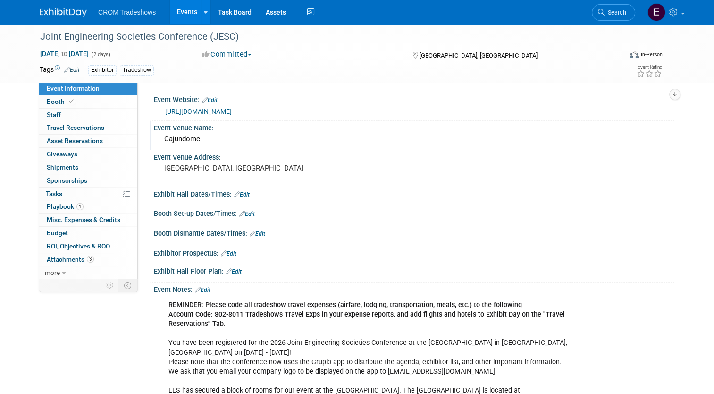
scroll to position [47, 0]
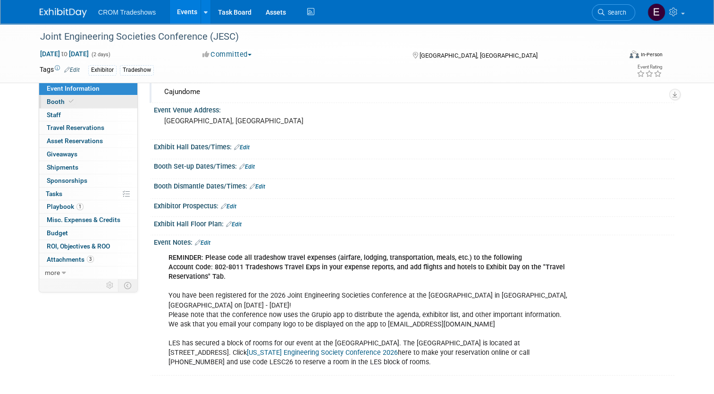
click at [86, 103] on link "Booth" at bounding box center [88, 101] width 98 height 13
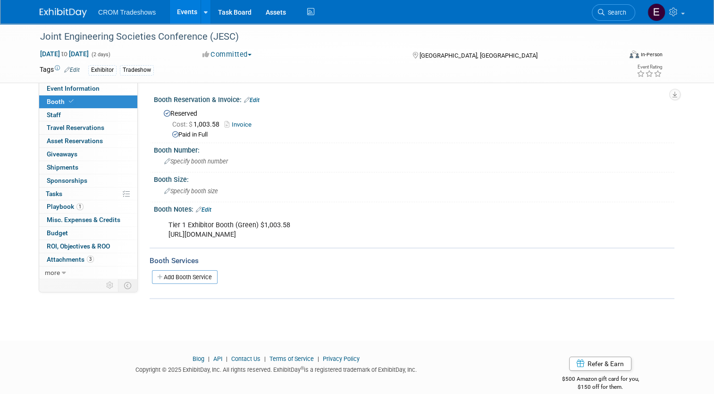
click at [162, 236] on div "Tier 1 Exhibitor Booth (Green) $1,003.58 https://www.les-state.org/30th-annual-…" at bounding box center [368, 230] width 412 height 28
drag, startPoint x: 162, startPoint y: 235, endPoint x: 539, endPoint y: 239, distance: 376.7
click at [539, 239] on div "Tier 1 Exhibitor Booth (Green) $1,003.58 https://www.les-state.org/30th-annual-…" at bounding box center [368, 230] width 412 height 28
click at [427, 185] on div "Specify booth size" at bounding box center [414, 191] width 507 height 15
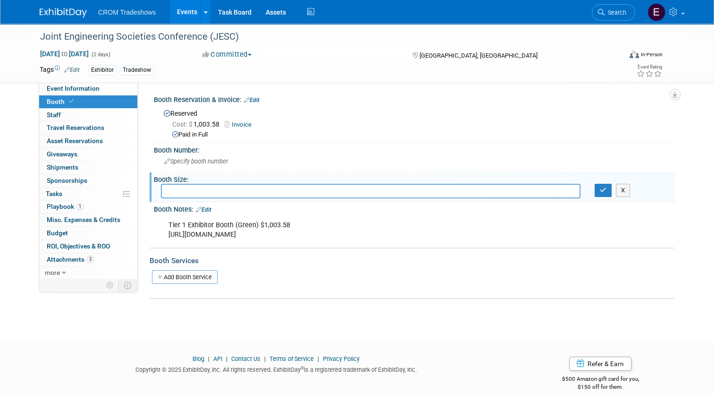
click at [469, 294] on div "Booth Services Add Booth Service" at bounding box center [412, 272] width 525 height 51
click at [625, 189] on button "X" at bounding box center [623, 190] width 15 height 13
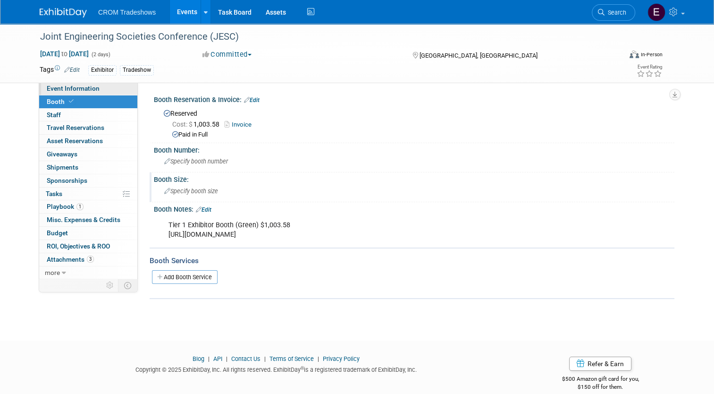
click at [96, 91] on link "Event Information" at bounding box center [88, 88] width 98 height 13
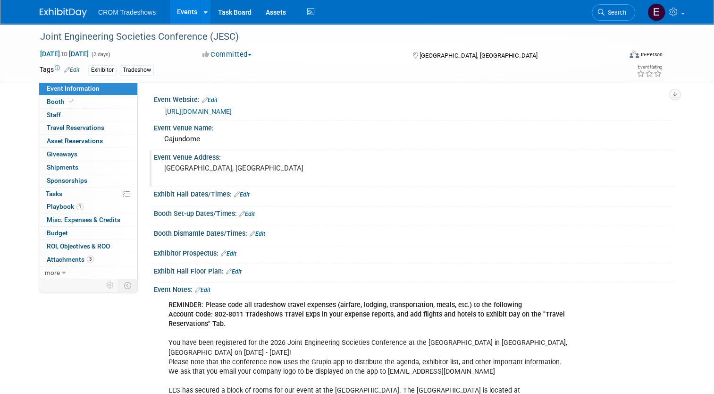
click at [180, 162] on div "[GEOGRAPHIC_DATA], [GEOGRAPHIC_DATA]" at bounding box center [262, 172] width 203 height 22
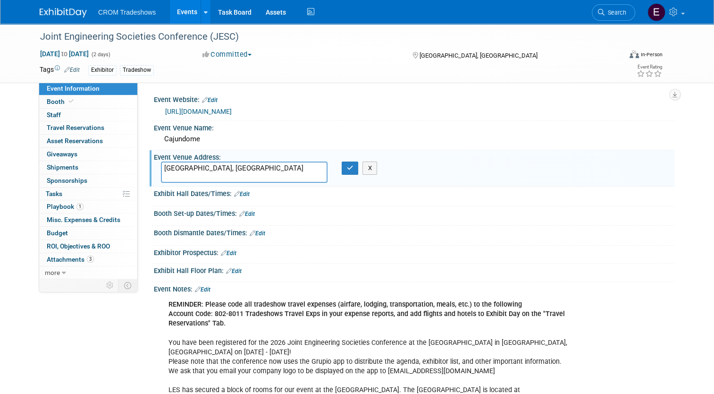
click at [227, 175] on textarea "[GEOGRAPHIC_DATA], [GEOGRAPHIC_DATA]" at bounding box center [244, 171] width 167 height 21
paste textarea "444 Cajundome Blvd.LafayetteLA70506"
click at [226, 168] on textarea "444 Cajundome Blvd.LafayetteLA70506" at bounding box center [244, 171] width 167 height 21
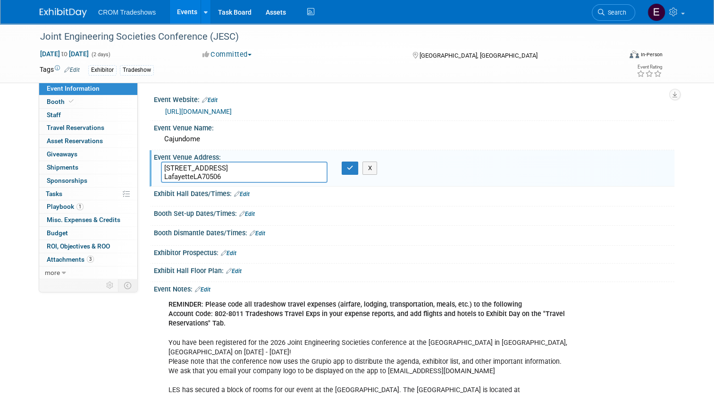
click at [187, 177] on textarea "444 Cajundome Blvd. LafayetteLA70506" at bounding box center [244, 171] width 167 height 21
click at [202, 176] on textarea "444 Cajundome Blvd. Lafayette, LA70506" at bounding box center [244, 171] width 167 height 21
click at [200, 176] on textarea "444 Cajundome Blvd. Lafayette, LA70506" at bounding box center [244, 171] width 167 height 21
type textarea "444 Cajundome Blvd. Lafayette, LA 70506"
click at [353, 172] on button "button" at bounding box center [350, 167] width 17 height 13
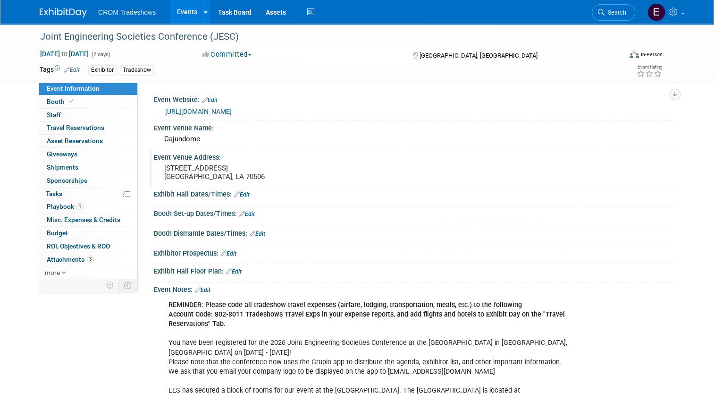
click at [71, 71] on link "Edit" at bounding box center [72, 70] width 16 height 7
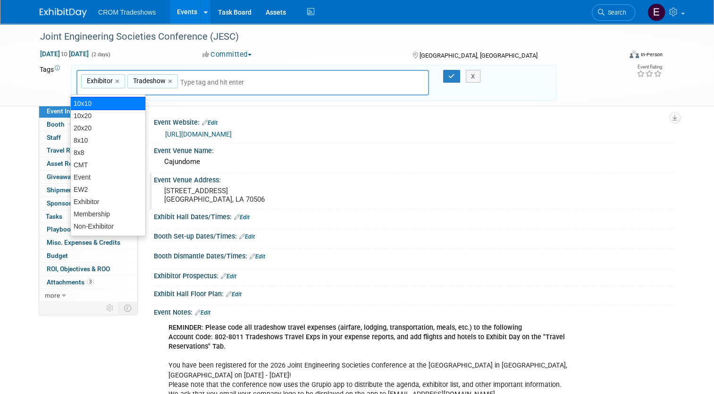
click at [104, 102] on div "10x10" at bounding box center [108, 103] width 76 height 13
type input "Exhibitor, Tradeshow, 10x10"
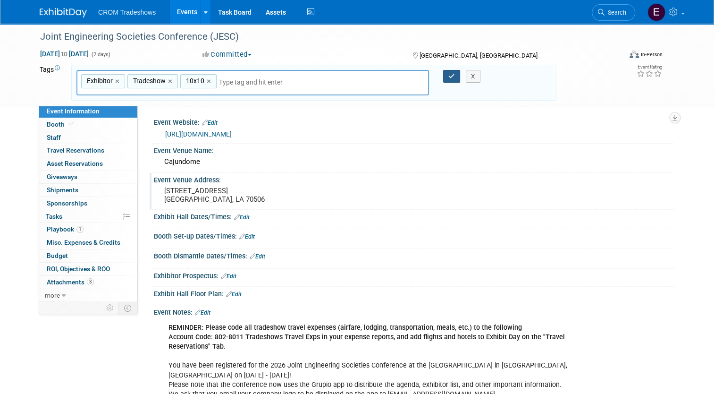
click at [452, 78] on icon "button" at bounding box center [451, 76] width 7 height 6
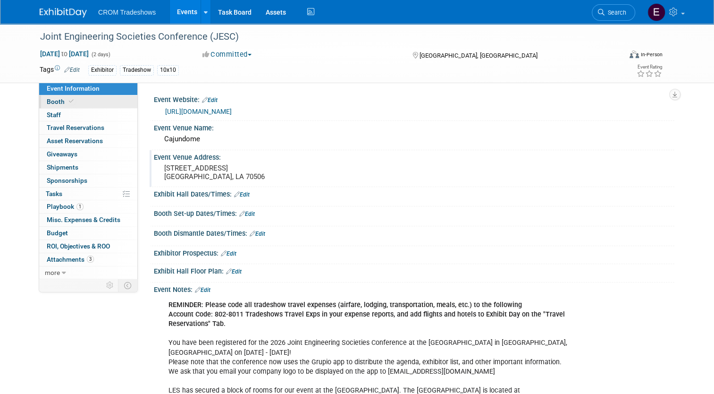
click at [47, 101] on span "Booth" at bounding box center [61, 102] width 29 height 8
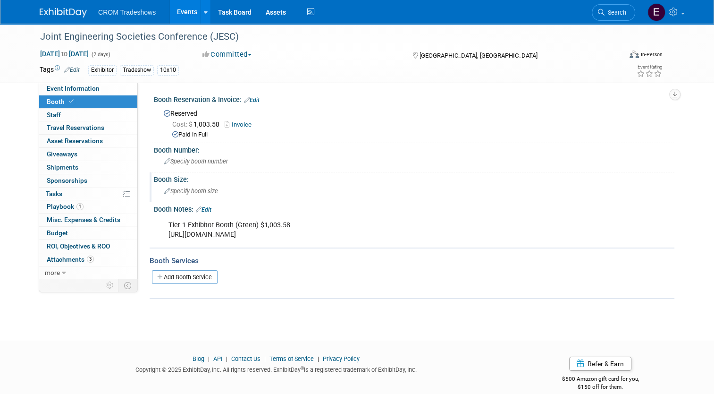
click at [198, 194] on span "Specify booth size" at bounding box center [191, 190] width 54 height 7
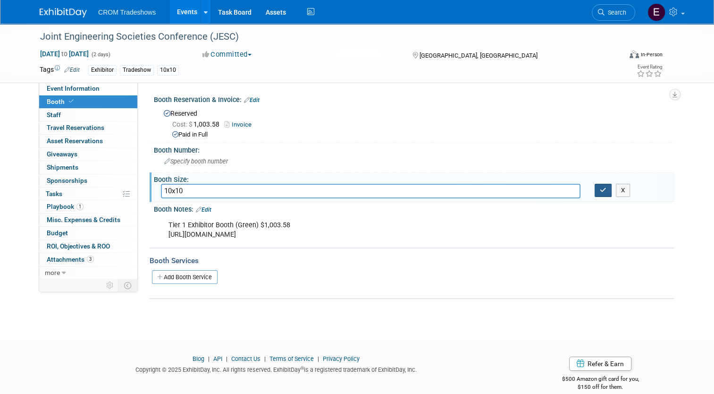
type input "10x10"
click at [606, 187] on icon "button" at bounding box center [603, 190] width 7 height 6
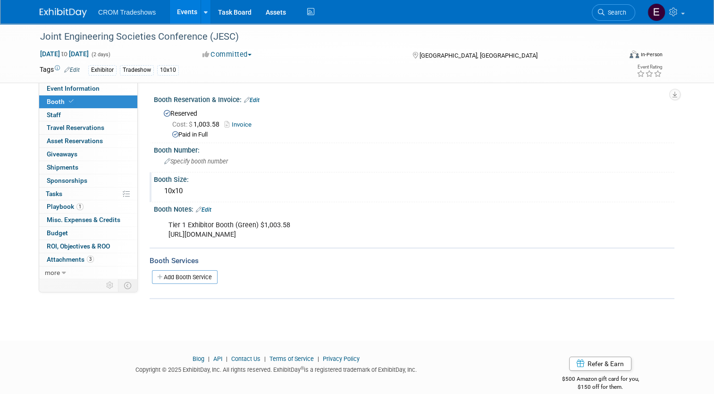
click at [197, 206] on link "Edit" at bounding box center [204, 209] width 16 height 7
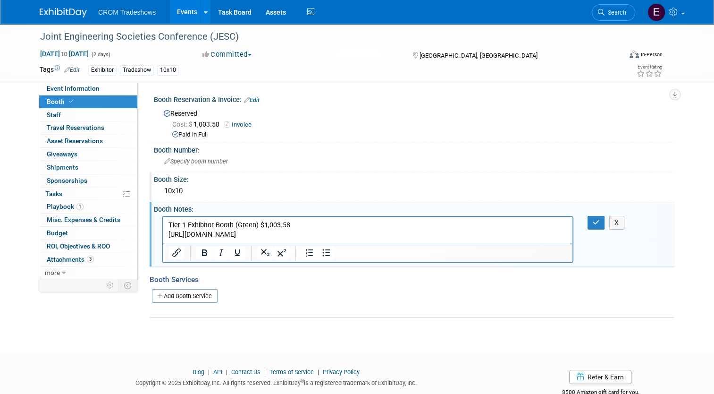
click at [556, 237] on p "Tier 1 Exhibitor Booth (Green) $1,003.58 https://www.les-state.org/30th-annual-…" at bounding box center [368, 229] width 399 height 19
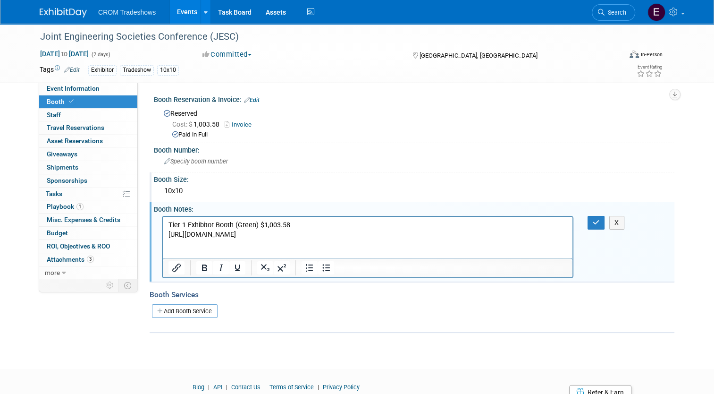
click at [180, 247] on p "Rich Text Area. Press ALT-0 for help." at bounding box center [368, 243] width 399 height 9
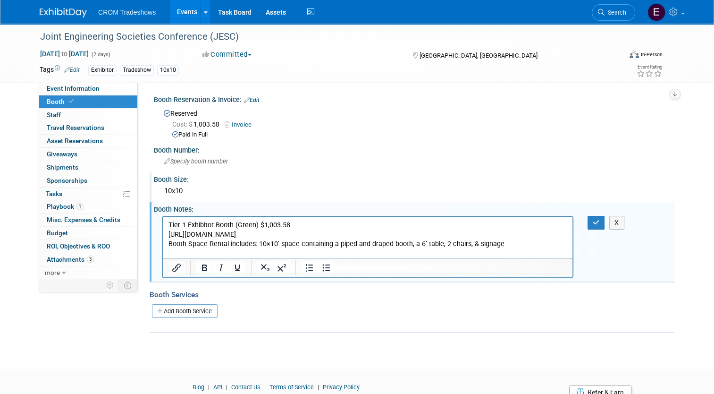
click at [169, 245] on p "Booth Space Rental includes: 10×10’ space containing a piped and draped booth, …" at bounding box center [368, 243] width 399 height 9
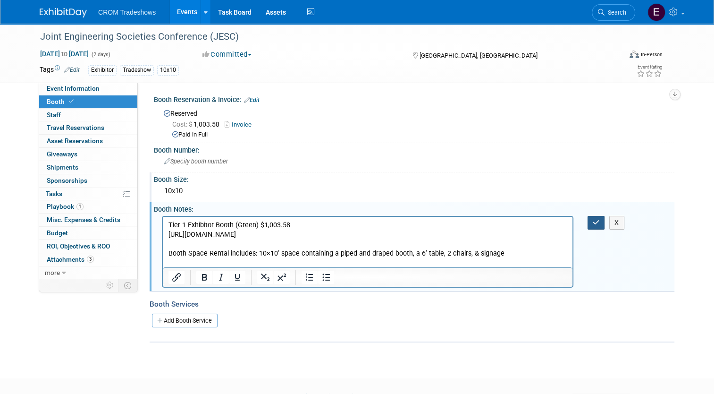
click at [595, 224] on button "button" at bounding box center [596, 223] width 17 height 14
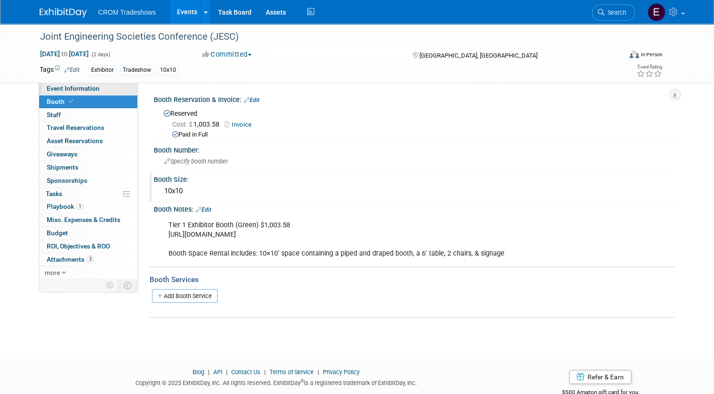
click at [94, 88] on link "Event Information" at bounding box center [88, 88] width 98 height 13
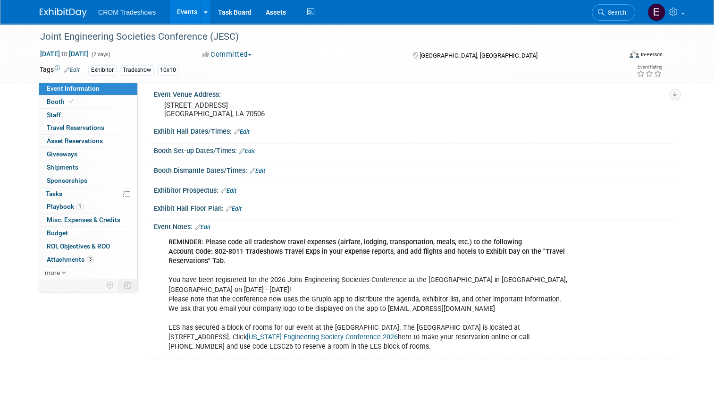
scroll to position [119, 0]
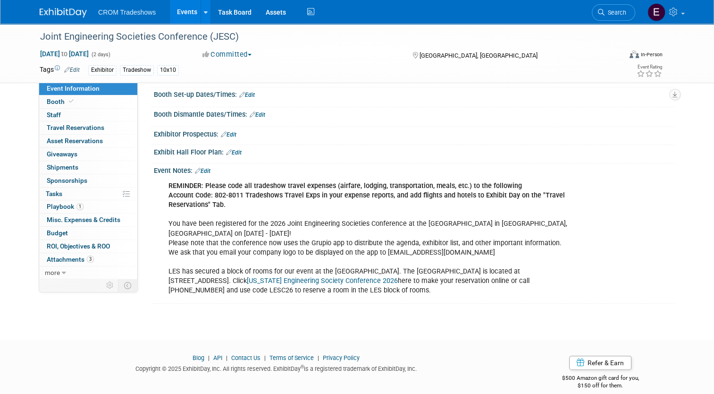
click at [208, 171] on div "Event Notes: Edit" at bounding box center [414, 169] width 521 height 12
click at [207, 170] on div "Event Notes: Edit" at bounding box center [414, 169] width 521 height 12
click at [204, 170] on link "Edit" at bounding box center [203, 171] width 16 height 7
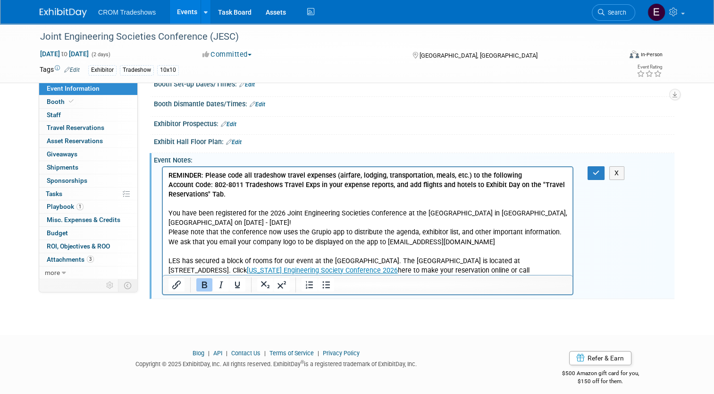
scroll to position [135, 0]
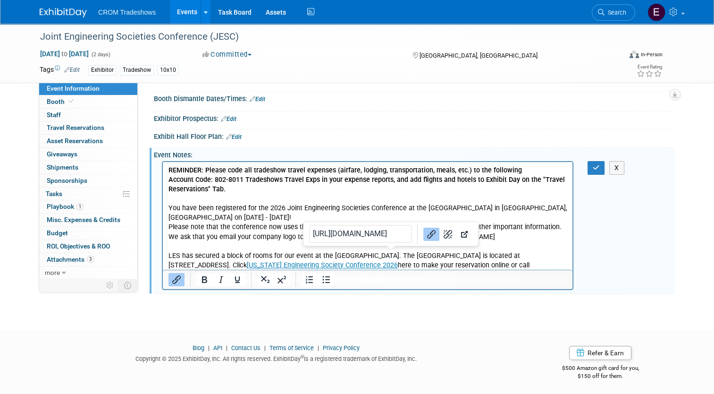
click at [392, 256] on p "REMINDER: Please code all tradeshow travel expenses (airfare, lodging, transpor…" at bounding box center [368, 223] width 399 height 114
click at [415, 265] on p "REMINDER: Please code all tradeshow travel expenses (airfare, lodging, transpor…" at bounding box center [368, 223] width 399 height 114
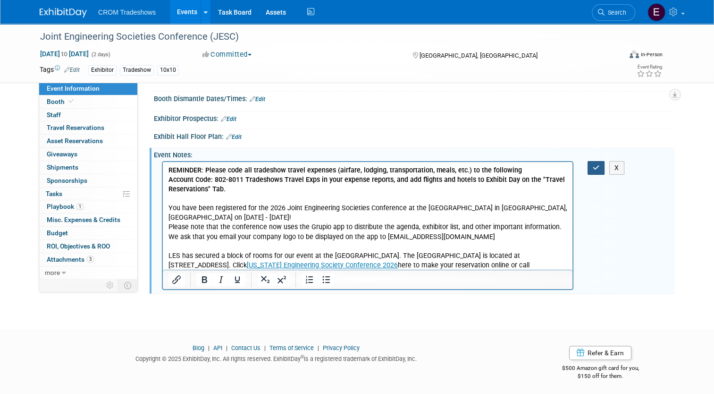
click at [595, 169] on button "button" at bounding box center [596, 168] width 17 height 14
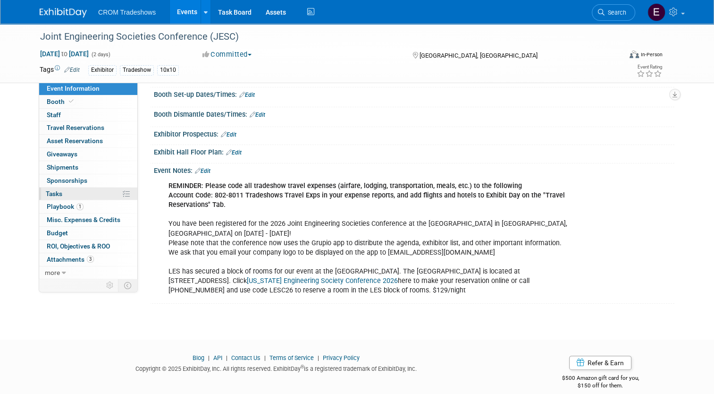
click at [85, 194] on link "0% Tasks 0%" at bounding box center [88, 193] width 98 height 13
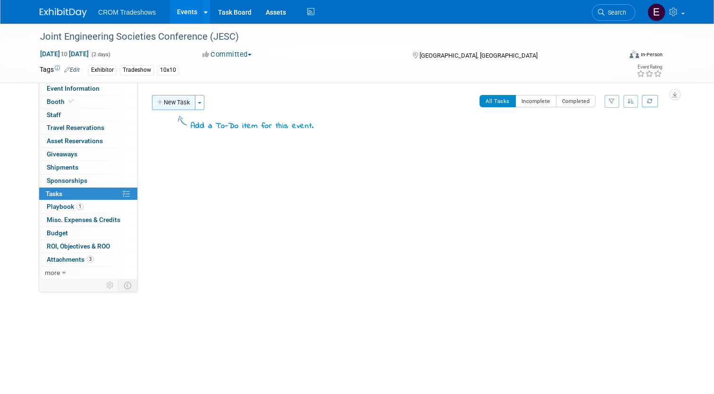
click at [173, 100] on button "New Task" at bounding box center [173, 102] width 43 height 15
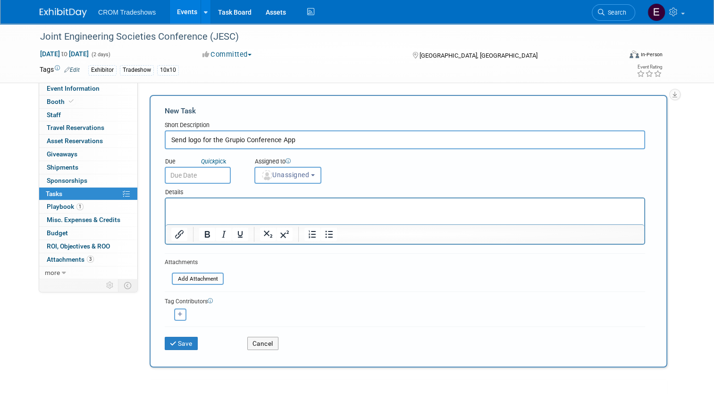
type input "Send logo for the Grupio Conference App"
click at [382, 201] on html at bounding box center [405, 204] width 479 height 13
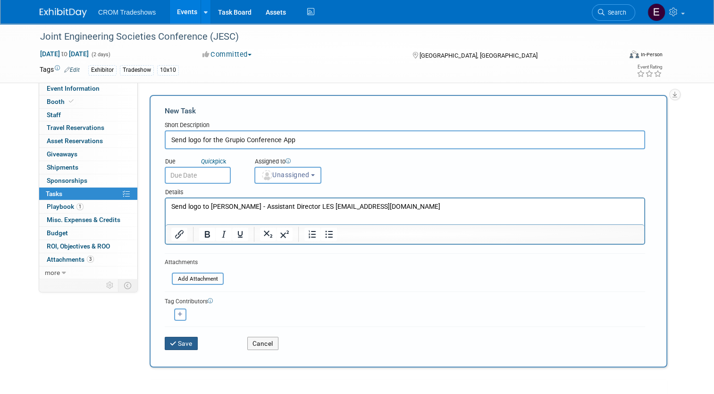
click at [177, 347] on button "Save" at bounding box center [181, 343] width 33 height 13
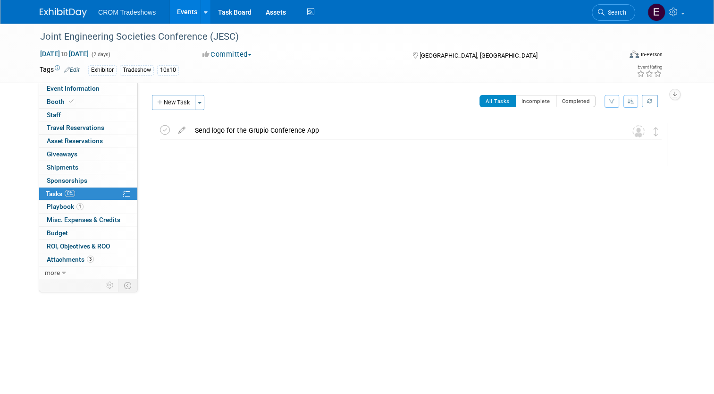
click at [258, 127] on div "Send logo for the Grupio Conference App" at bounding box center [401, 130] width 423 height 16
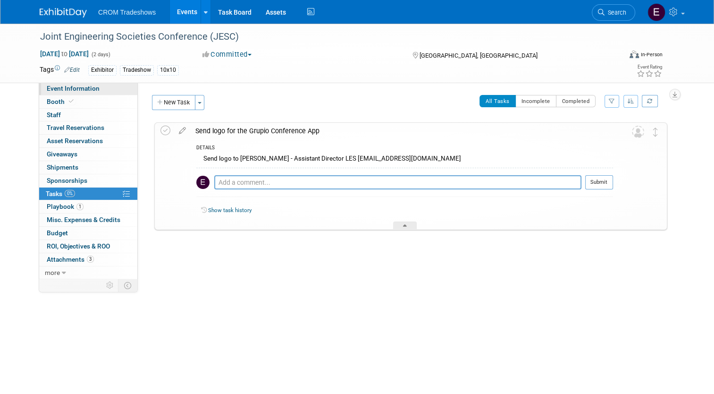
click at [67, 83] on link "Event Information" at bounding box center [88, 88] width 98 height 13
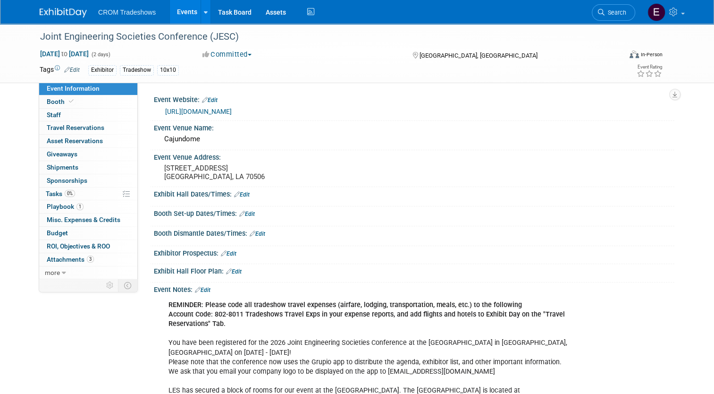
click at [176, 17] on link "Events" at bounding box center [187, 12] width 34 height 24
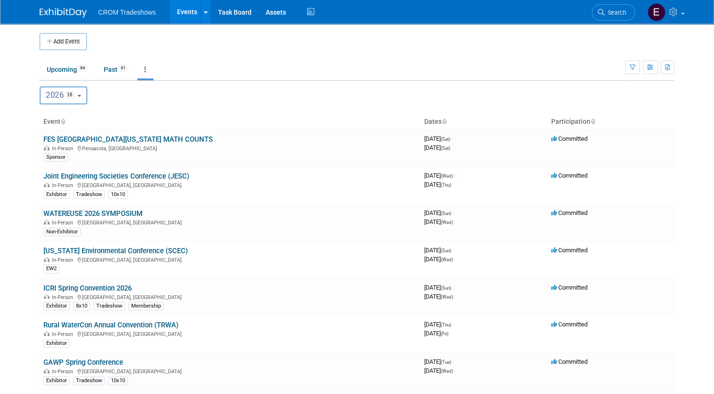
click at [147, 177] on link "Joint Engineering Societies Conference (JESC)" at bounding box center [116, 176] width 146 height 8
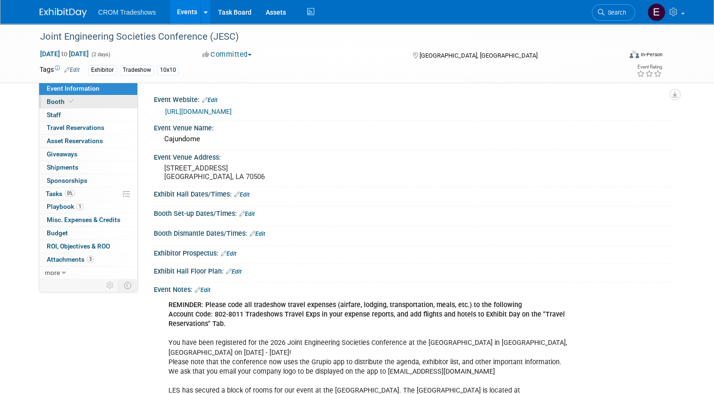
click at [72, 105] on link "Booth" at bounding box center [88, 101] width 98 height 13
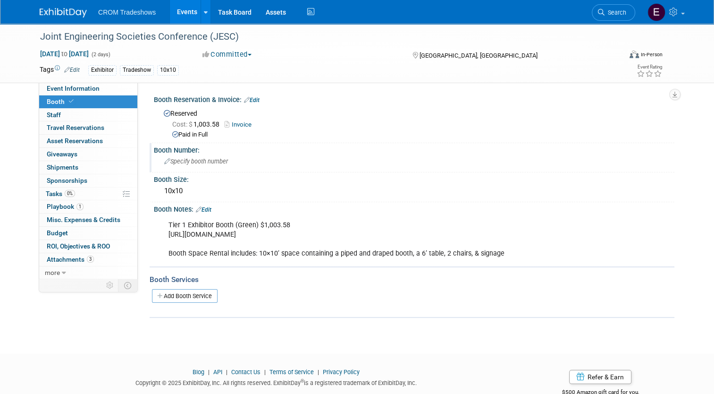
click at [196, 161] on span "Specify booth number" at bounding box center [196, 161] width 64 height 7
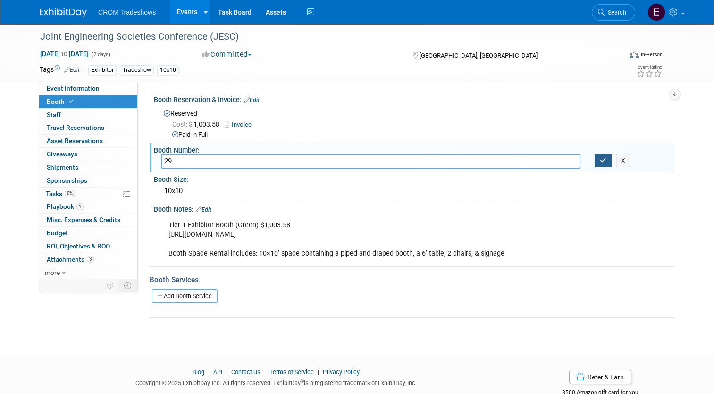
type input "29"
click at [610, 160] on button "button" at bounding box center [603, 160] width 17 height 13
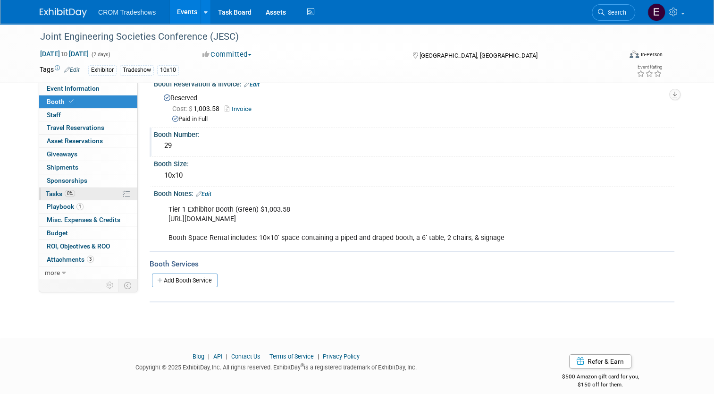
scroll to position [24, 0]
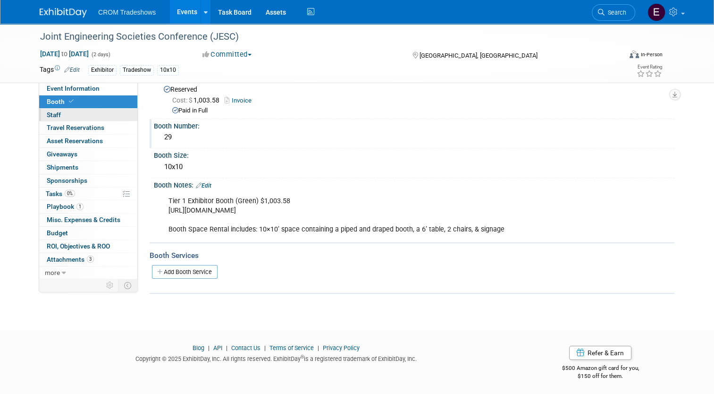
click at [70, 116] on link "0 Staff 0" at bounding box center [88, 115] width 98 height 13
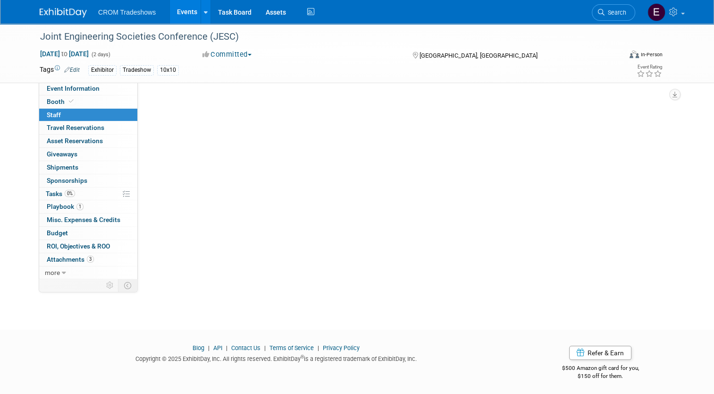
scroll to position [0, 0]
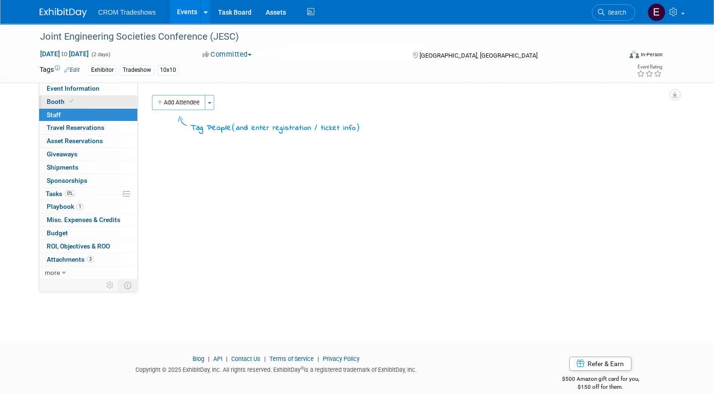
click at [80, 106] on link "Booth" at bounding box center [88, 101] width 98 height 13
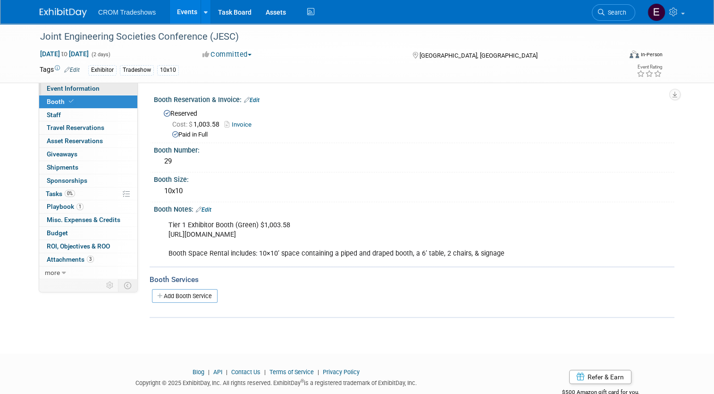
click at [85, 92] on span "Event Information" at bounding box center [73, 89] width 53 height 8
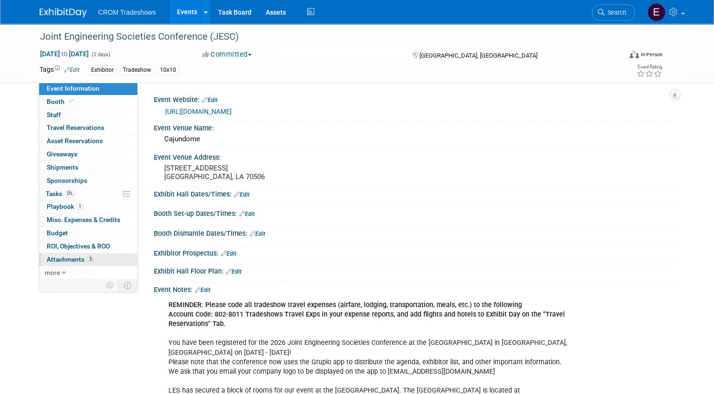
click at [87, 260] on span "3" at bounding box center [90, 258] width 7 height 7
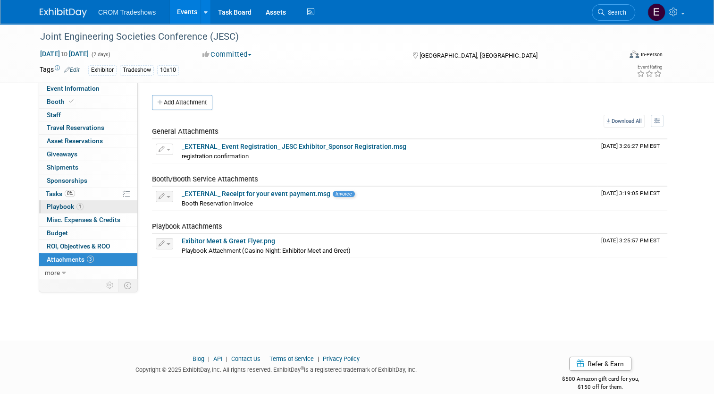
click at [68, 206] on span "Playbook 1" at bounding box center [65, 207] width 37 height 8
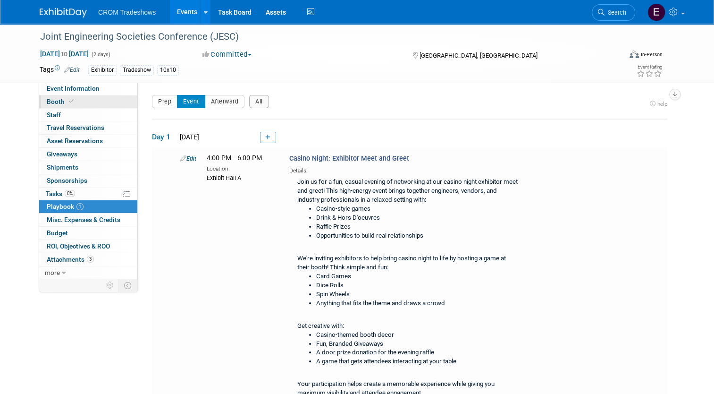
click at [59, 102] on span "Booth" at bounding box center [61, 102] width 29 height 8
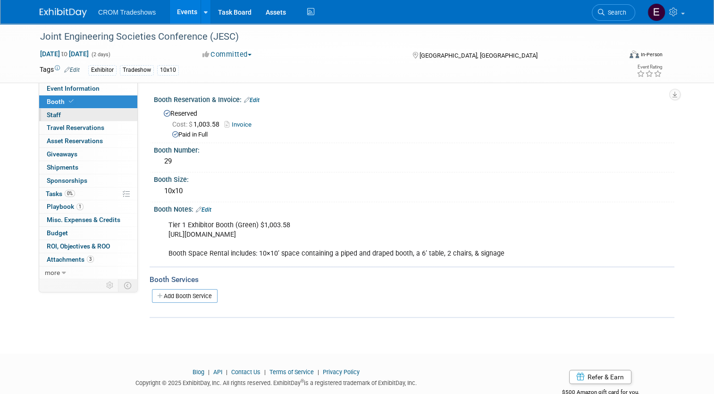
click at [57, 112] on link "0 Staff 0" at bounding box center [88, 115] width 98 height 13
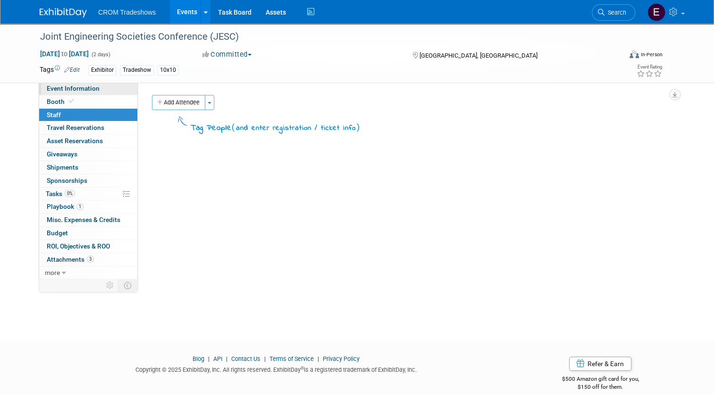
click at [63, 91] on span "Event Information" at bounding box center [73, 89] width 53 height 8
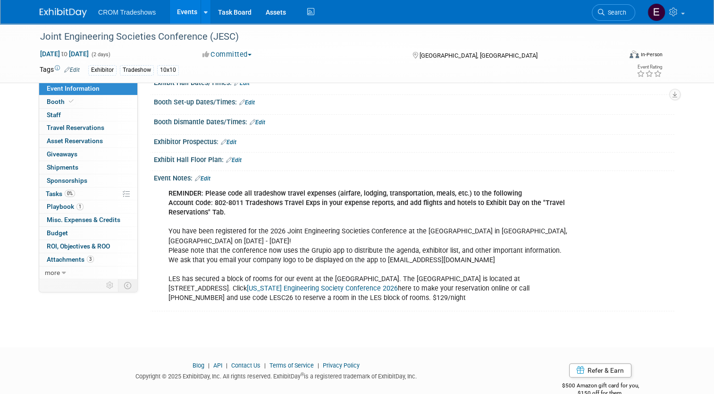
scroll to position [119, 0]
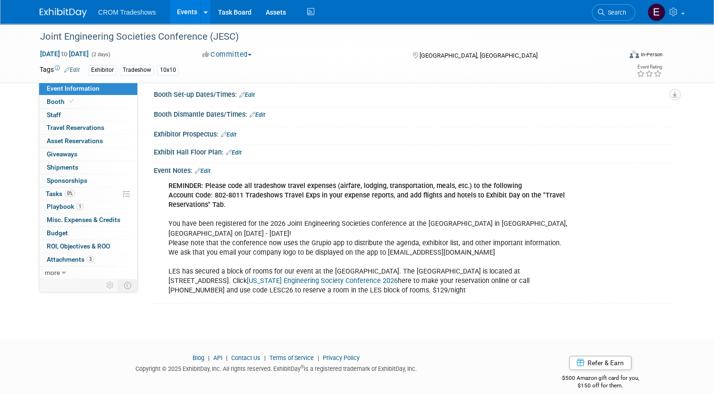
click at [202, 170] on link "Edit" at bounding box center [203, 171] width 16 height 7
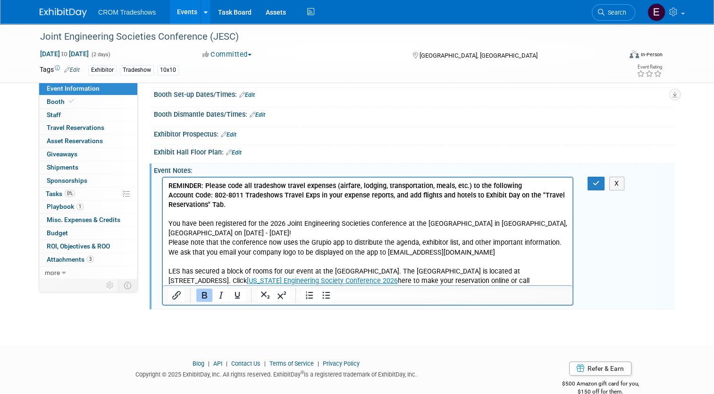
scroll to position [135, 0]
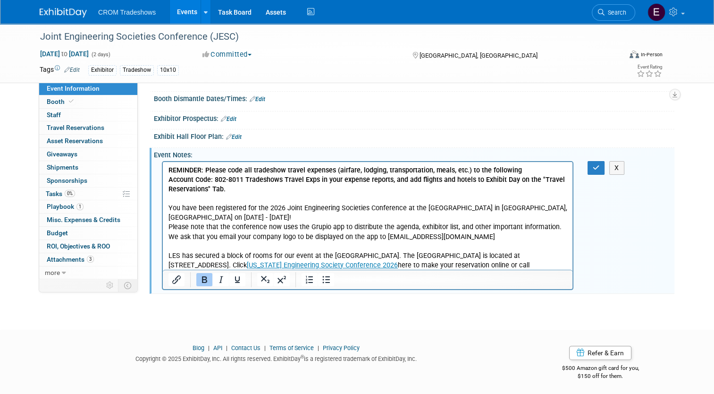
click at [355, 217] on p "REMINDER: Please code all tradeshow travel expenses (airfare, lodging, transpor…" at bounding box center [368, 223] width 399 height 114
click at [437, 267] on p "REMINDER: Please code all tradeshow travel expenses (airfare, lodging, transpor…" at bounding box center [368, 223] width 399 height 114
click at [173, 201] on p "REMINDER: Please code all tradeshow travel expenses (airfare, lodging, transpor…" at bounding box center [368, 223] width 399 height 114
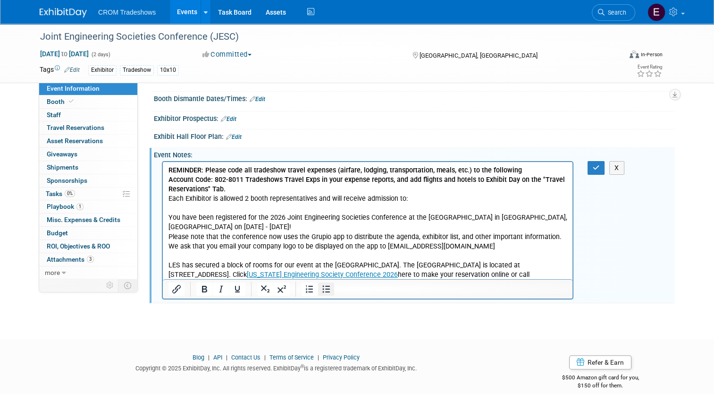
click at [323, 290] on icon "Bullet list" at bounding box center [327, 289] width 8 height 7
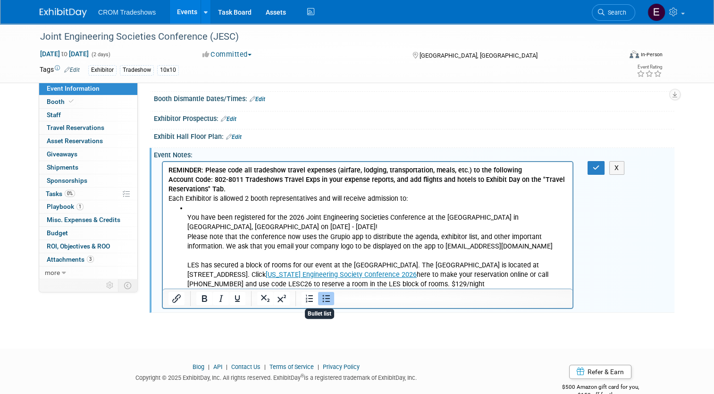
click at [321, 292] on button "Bullet list" at bounding box center [326, 298] width 16 height 13
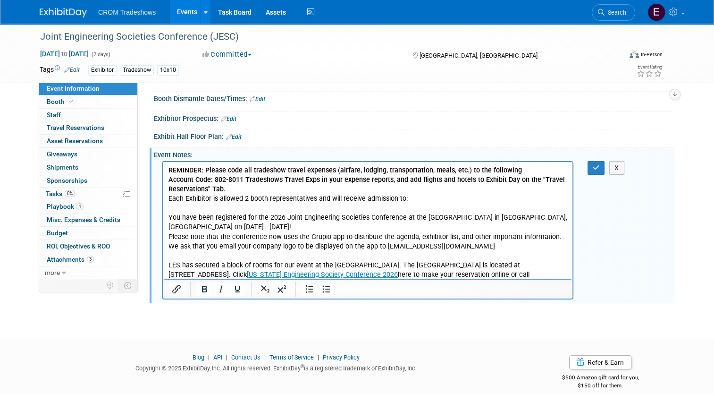
click at [279, 209] on p "You have been registered for the 2026 Joint Engineering Societies Conference at…" at bounding box center [368, 245] width 399 height 85
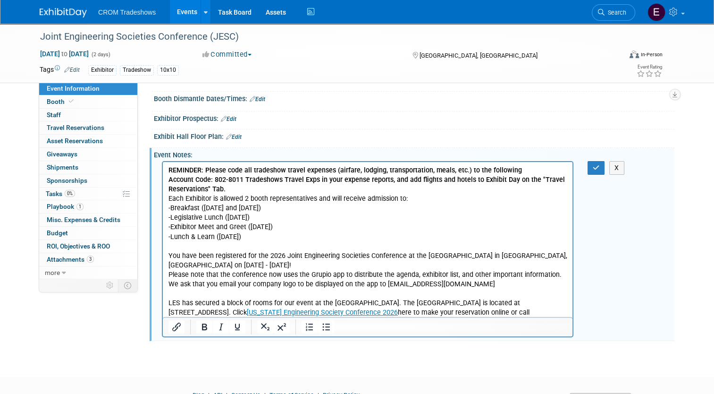
click at [166, 199] on html "REMINDER: Please code all tradeshow travel expenses (airfare, lodging, transpor…" at bounding box center [368, 244] width 410 height 165
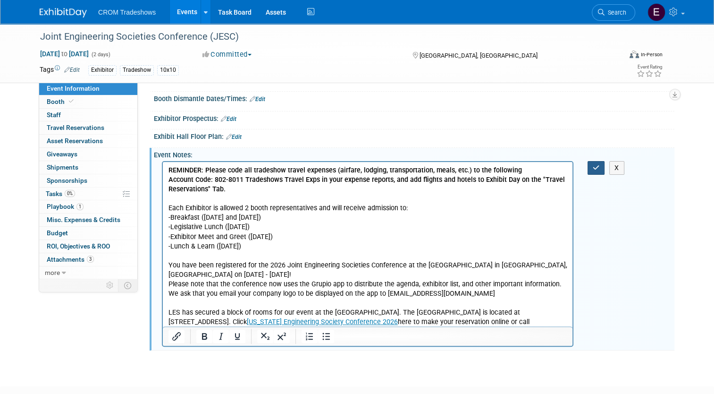
click at [600, 167] on icon "button" at bounding box center [596, 167] width 7 height 7
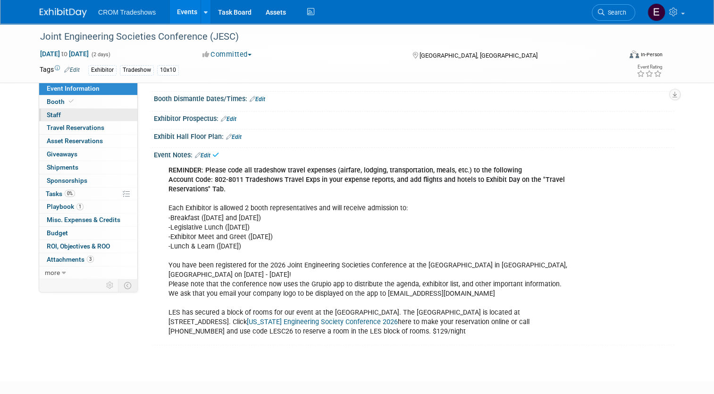
click at [85, 119] on link "0 Staff 0" at bounding box center [88, 115] width 98 height 13
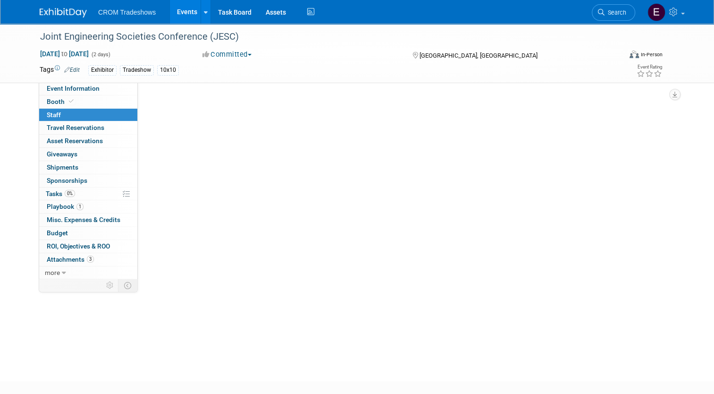
scroll to position [0, 0]
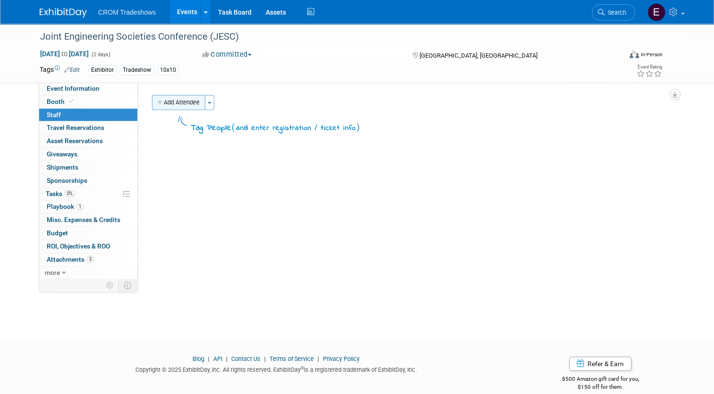
click at [197, 103] on button "Add Attendee" at bounding box center [178, 102] width 53 height 15
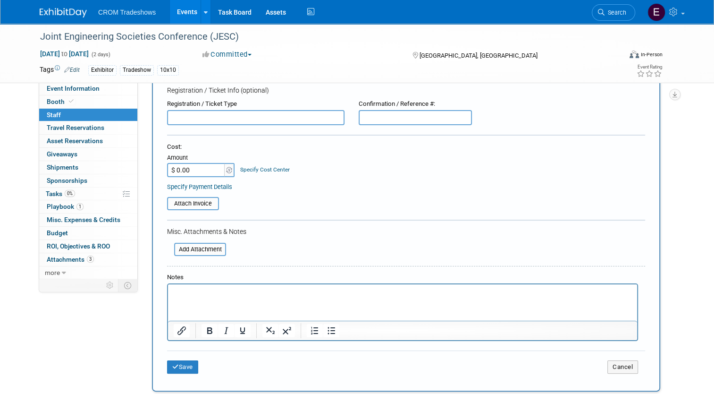
scroll to position [142, 0]
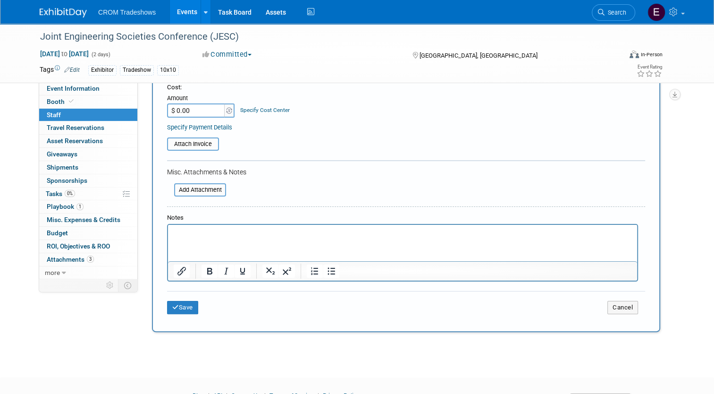
click at [352, 238] on html at bounding box center [402, 231] width 469 height 13
click at [177, 309] on button "Save" at bounding box center [182, 307] width 31 height 13
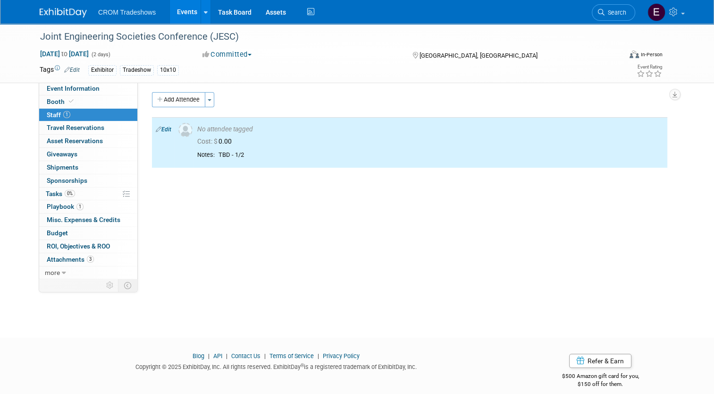
scroll to position [0, 0]
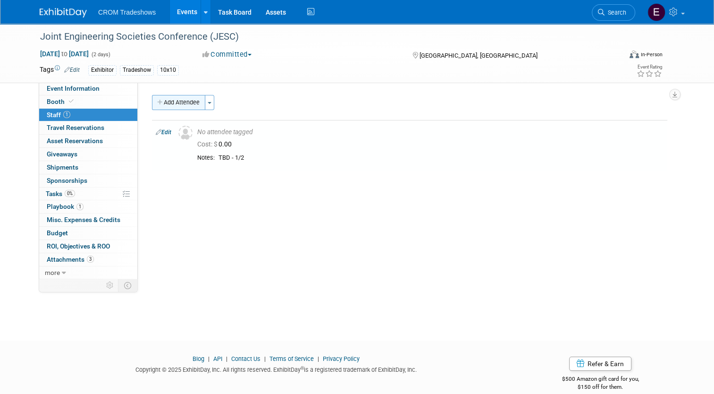
click at [180, 105] on button "Add Attendee" at bounding box center [178, 102] width 53 height 15
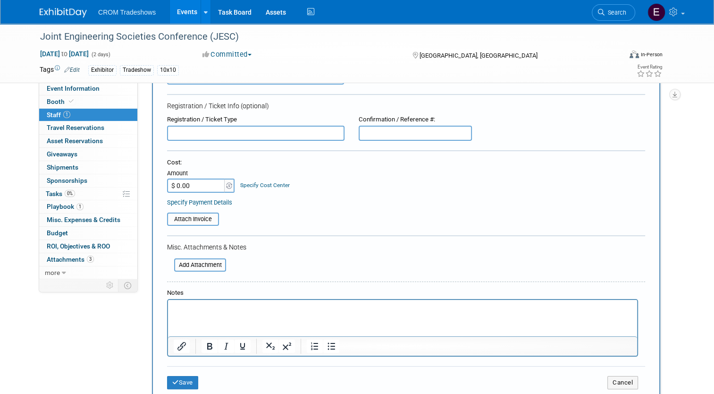
scroll to position [142, 0]
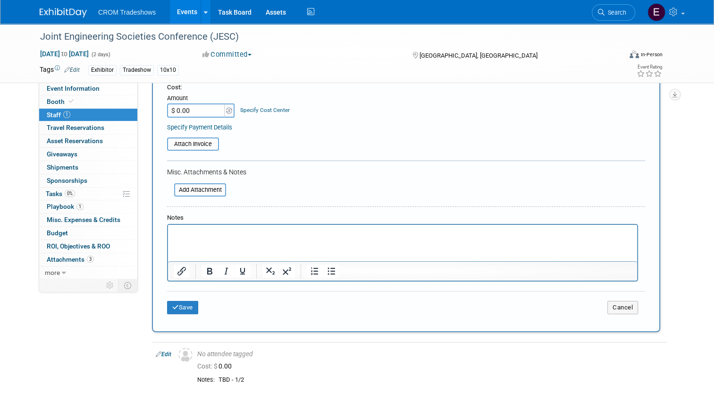
click at [251, 238] on html at bounding box center [402, 231] width 469 height 13
click at [191, 310] on button "Save" at bounding box center [182, 307] width 31 height 13
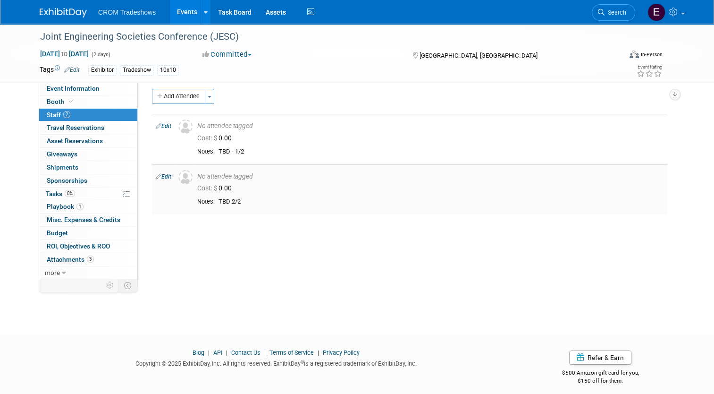
scroll to position [0, 0]
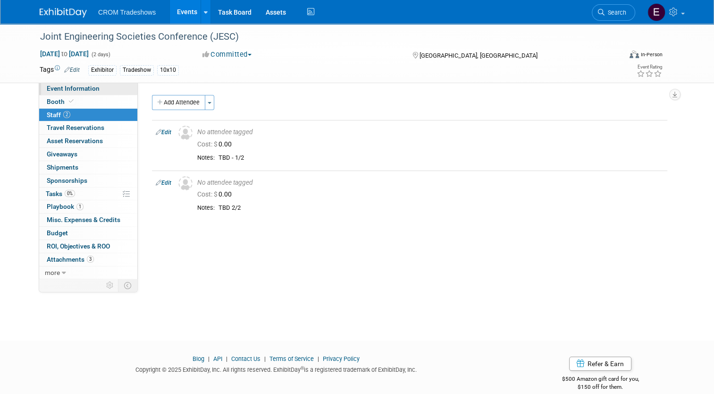
click at [81, 88] on span "Event Information" at bounding box center [73, 89] width 53 height 8
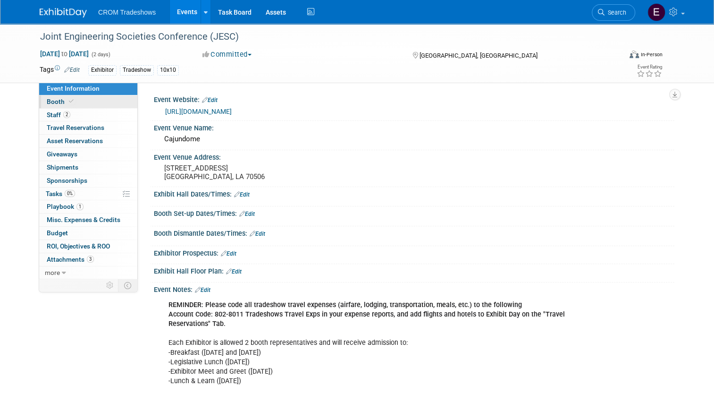
click at [71, 103] on link "Booth" at bounding box center [88, 101] width 98 height 13
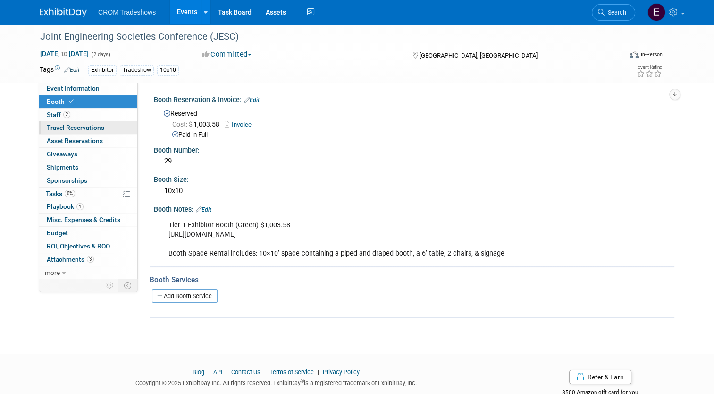
click at [76, 128] on span "Travel Reservations 0" at bounding box center [76, 128] width 58 height 8
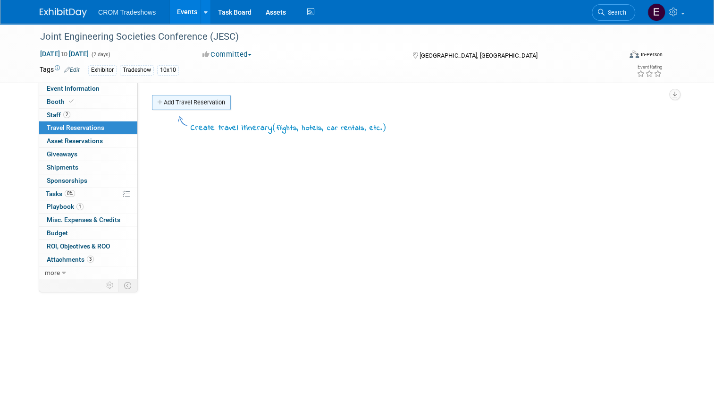
click at [152, 97] on link "Add Travel Reservation" at bounding box center [191, 102] width 79 height 15
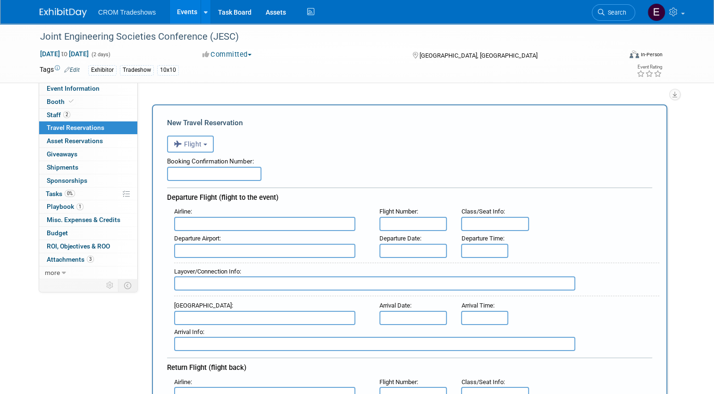
click at [109, 131] on link "0 Travel Reservations 0" at bounding box center [88, 127] width 98 height 13
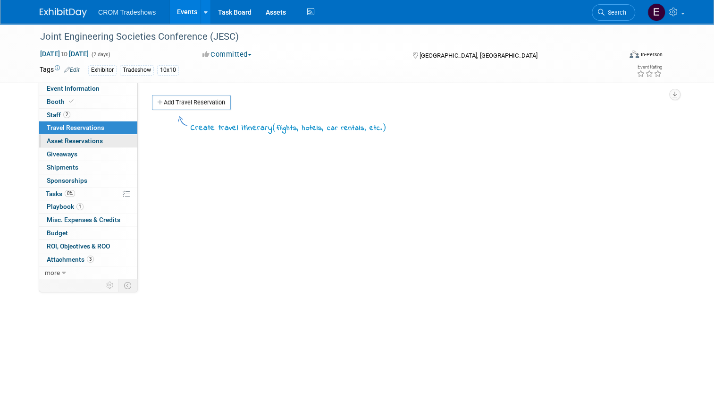
click at [109, 137] on link "0 Asset Reservations 0" at bounding box center [88, 141] width 98 height 13
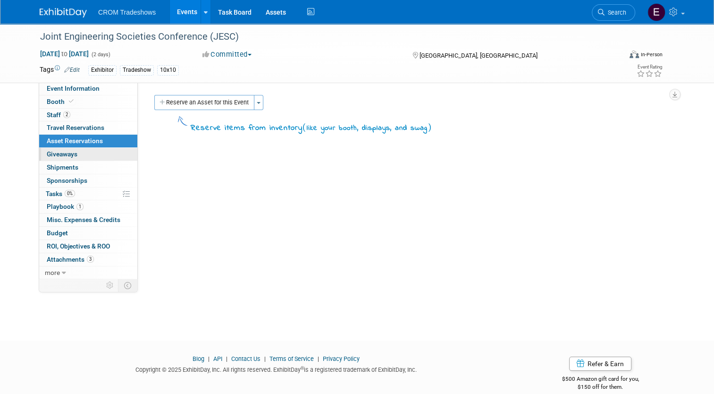
click at [110, 156] on link "0 Giveaways 0" at bounding box center [88, 154] width 98 height 13
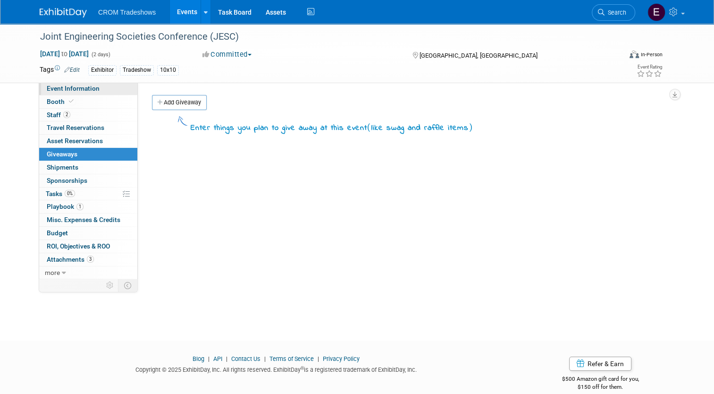
click at [82, 93] on link "Event Information" at bounding box center [88, 88] width 98 height 13
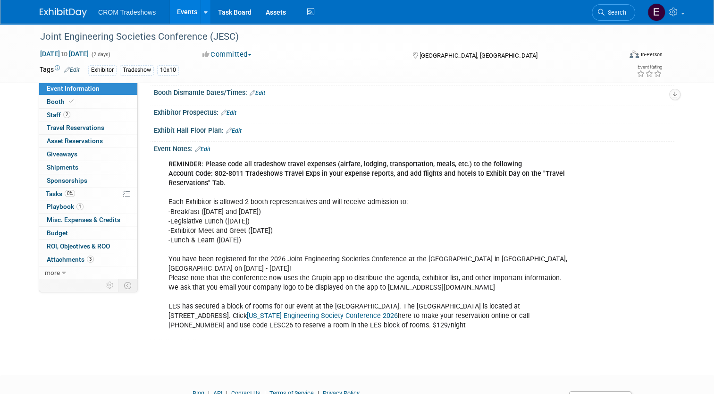
scroll to position [34, 0]
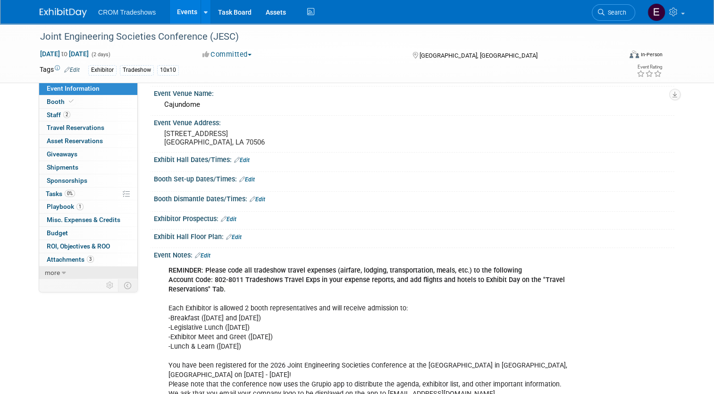
click at [66, 275] on link "more" at bounding box center [88, 272] width 98 height 13
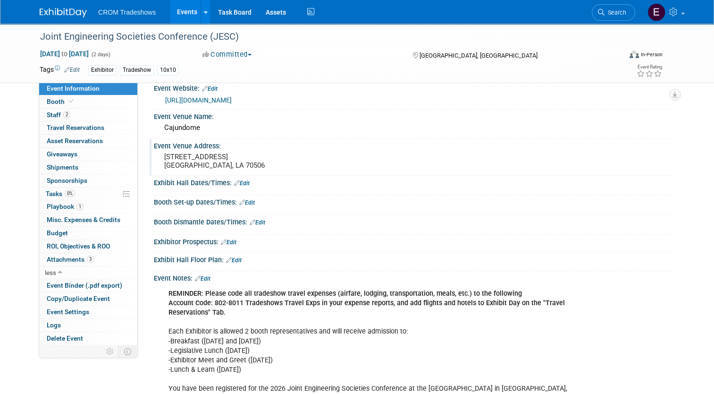
scroll to position [0, 0]
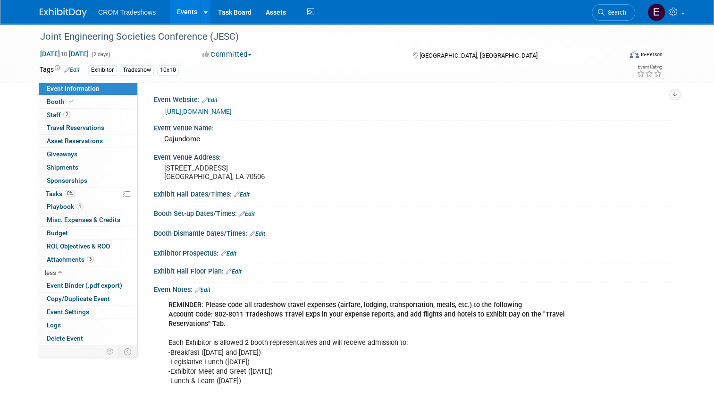
click at [180, 11] on link "Events" at bounding box center [187, 12] width 34 height 24
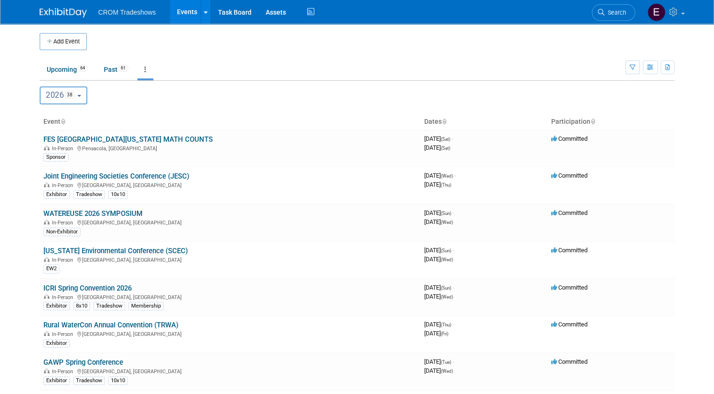
click at [77, 95] on b "button" at bounding box center [79, 96] width 4 height 2
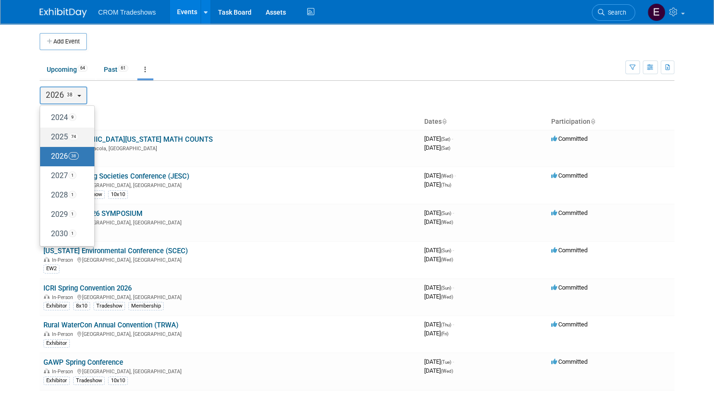
click at [69, 133] on span "74" at bounding box center [73, 137] width 10 height 8
click at [48, 134] on input "2025 74" at bounding box center [45, 137] width 6 height 6
select select "2025"
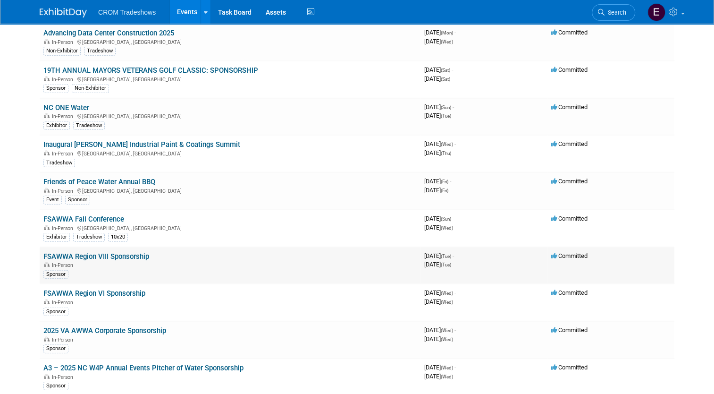
scroll to position [2314, 0]
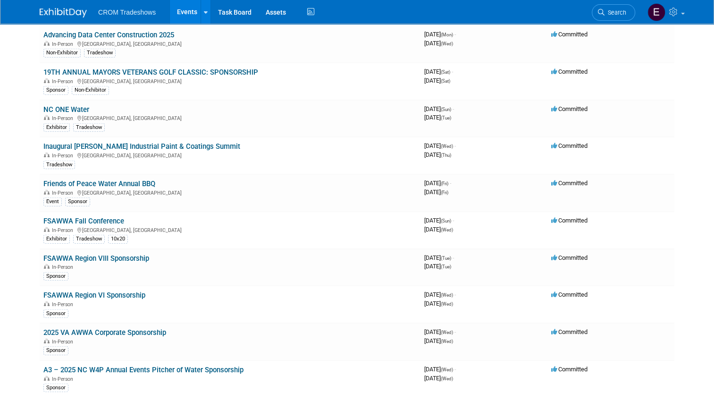
click at [189, 14] on link "Events" at bounding box center [187, 12] width 34 height 24
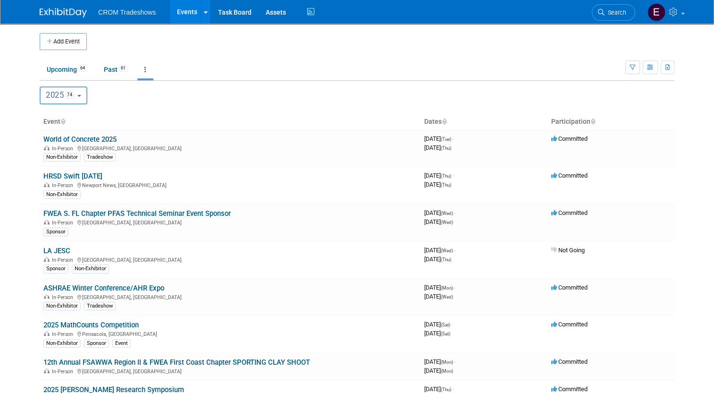
click at [72, 95] on span "74" at bounding box center [69, 95] width 11 height 8
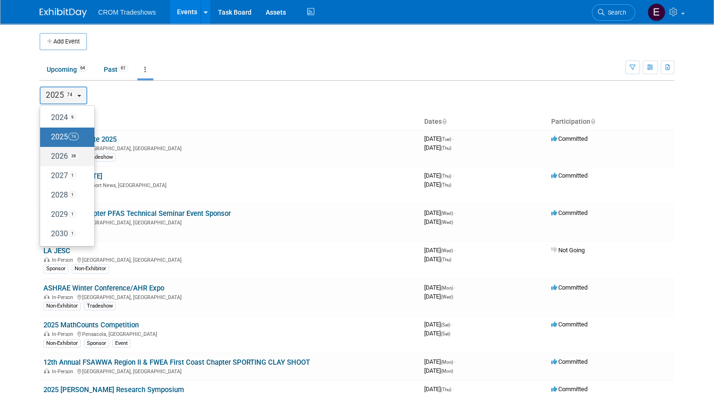
click at [63, 152] on label "2026 38" at bounding box center [65, 157] width 40 height 16
click at [48, 153] on input "2026 38" at bounding box center [45, 156] width 6 height 6
select select "2026"
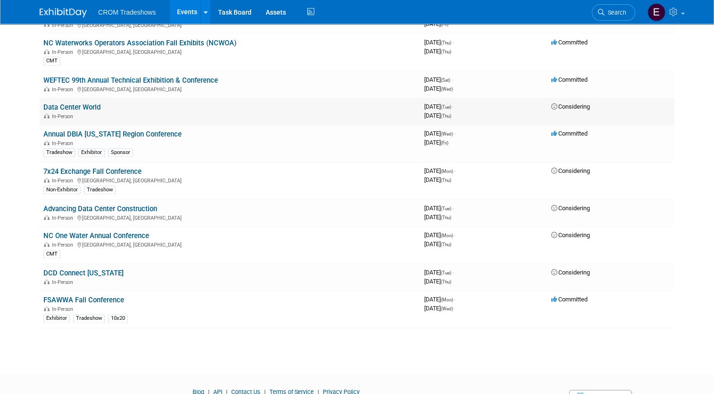
scroll to position [1176, 0]
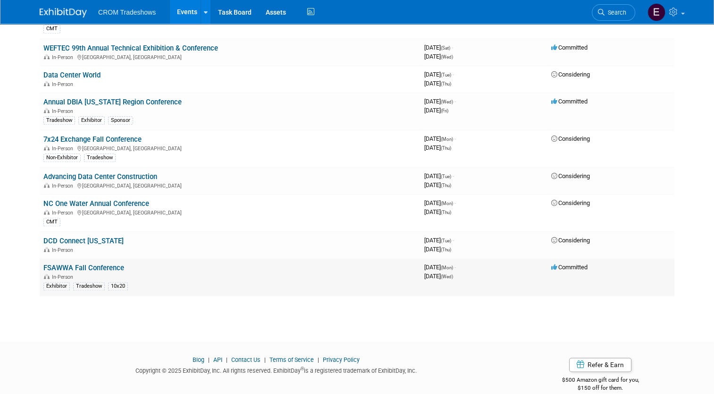
click at [114, 263] on link "FSAWWA Fall Conference" at bounding box center [83, 267] width 81 height 8
